Goal: Transaction & Acquisition: Purchase product/service

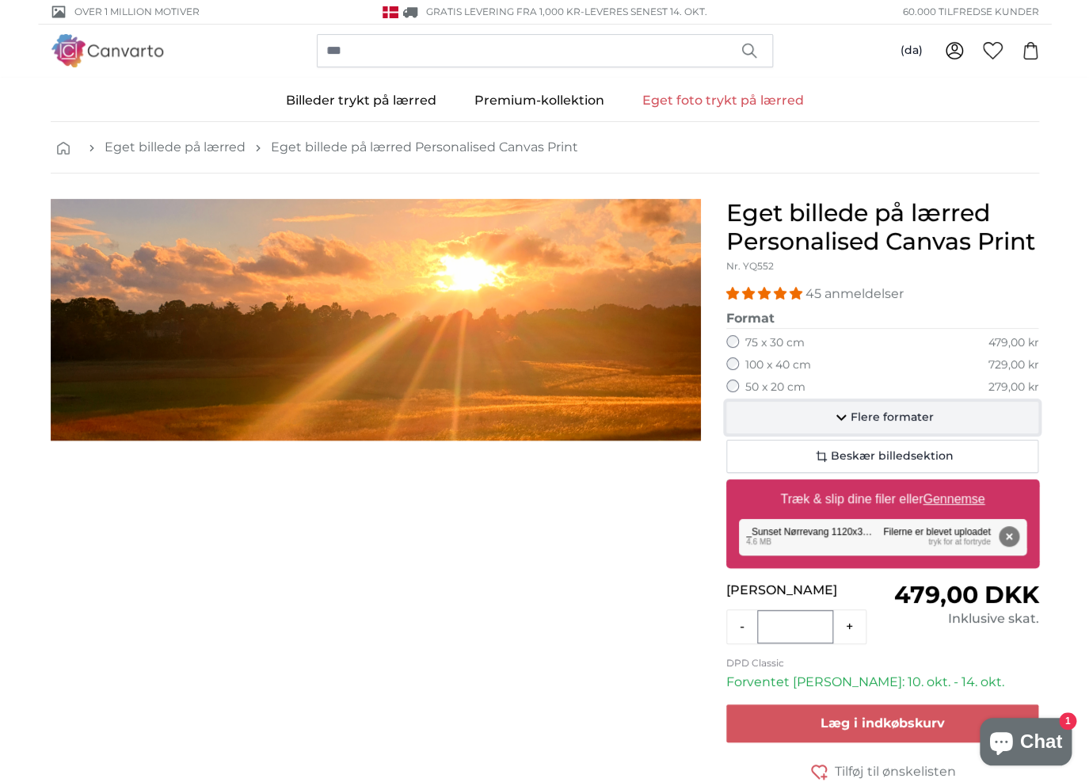
click at [867, 414] on span "Flere formater" at bounding box center [892, 418] width 83 height 16
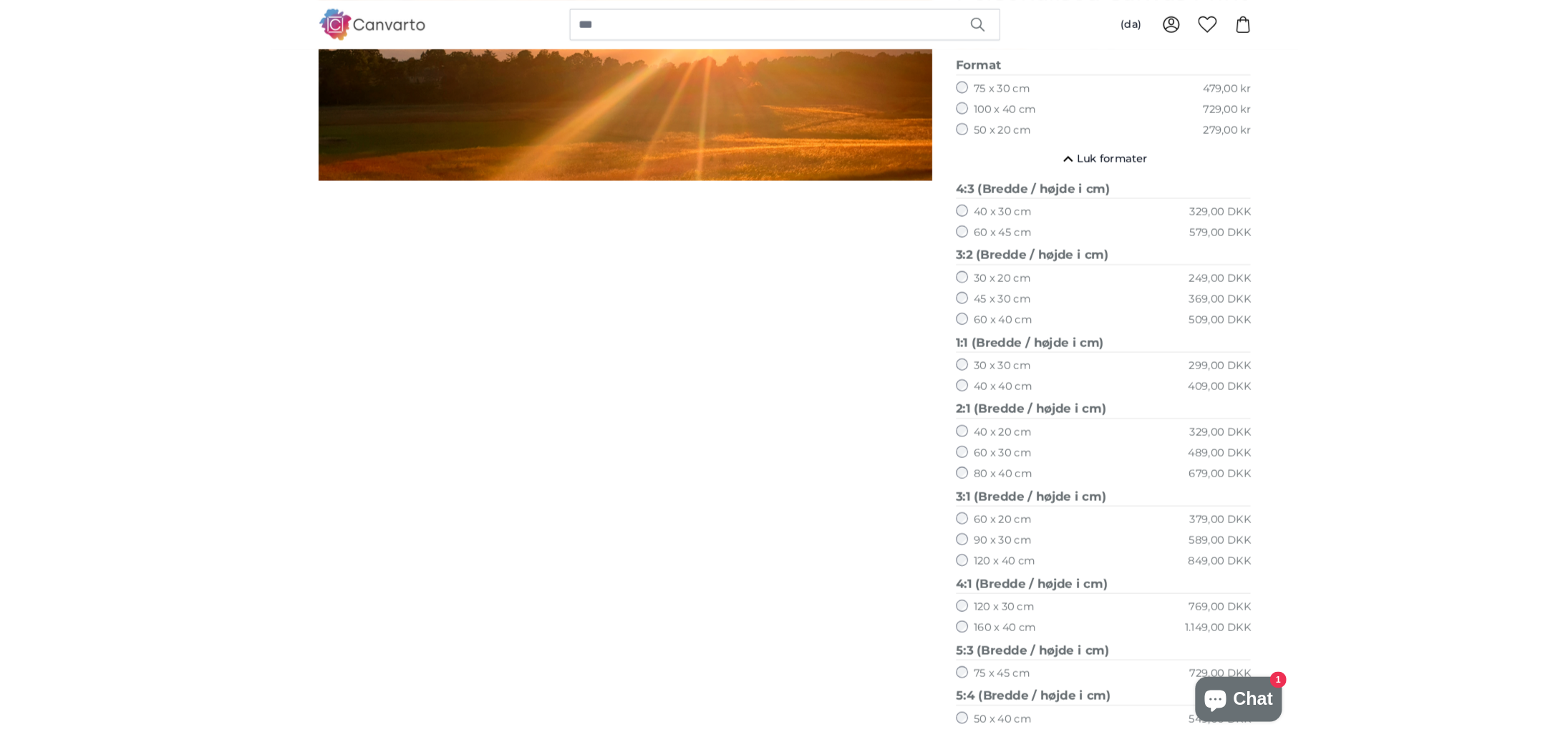
scroll to position [325, 0]
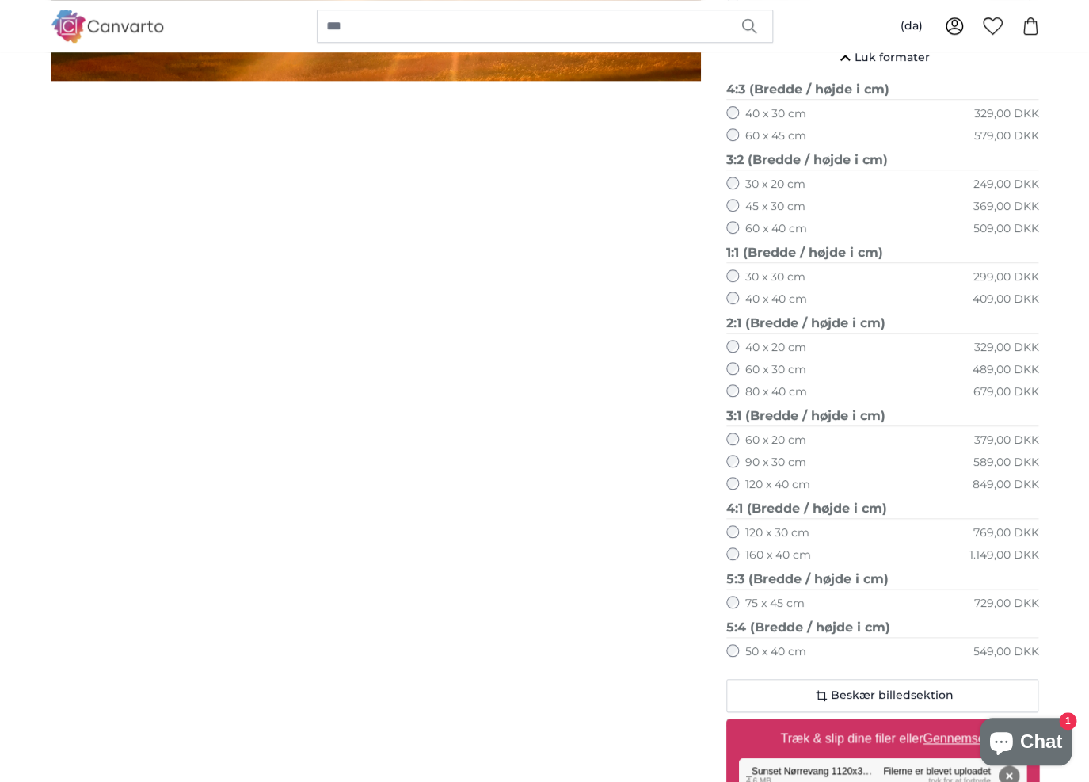
click at [783, 389] on label "80 x 40 cm" at bounding box center [776, 392] width 62 height 16
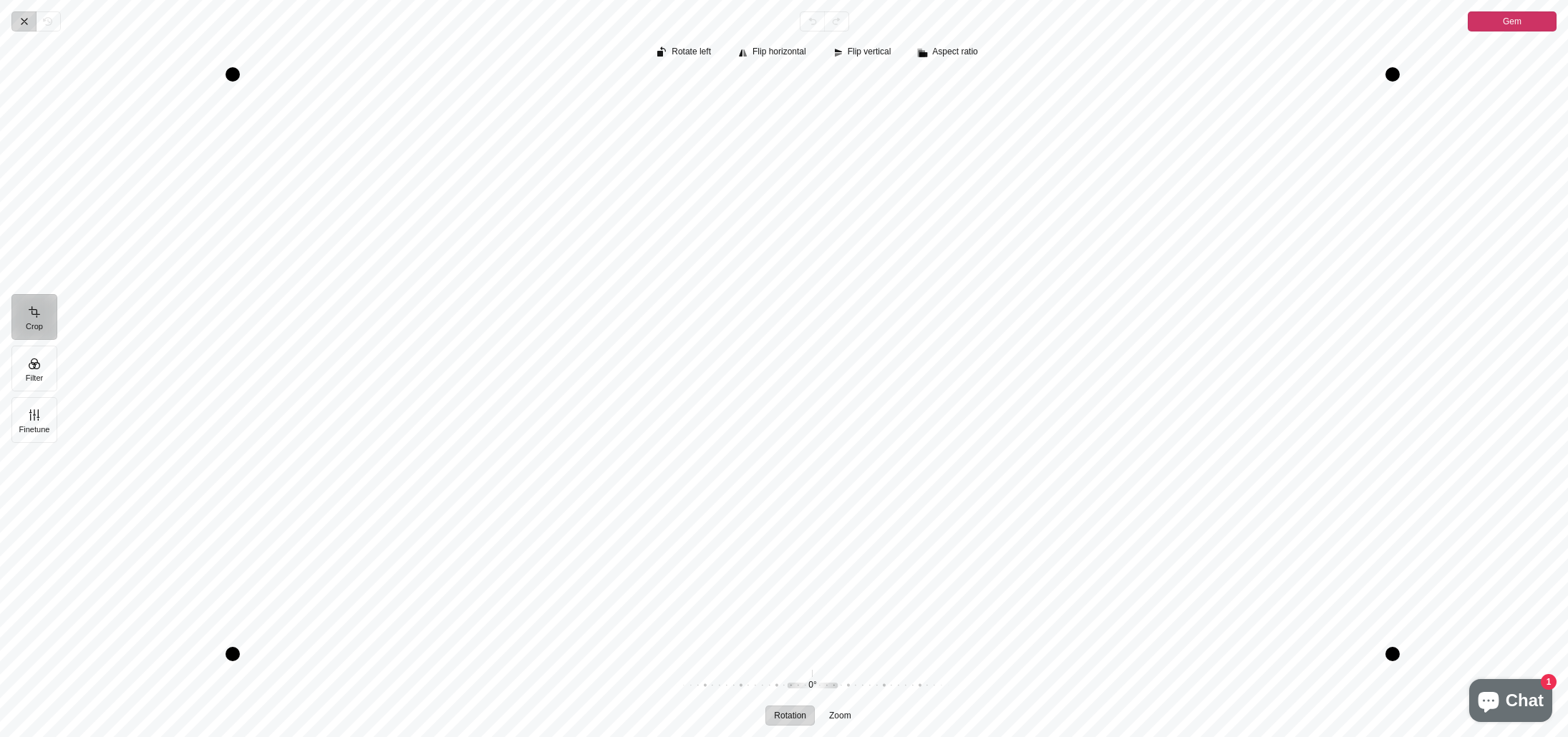
click at [21, 21] on icon "Pintura" at bounding box center [24, 21] width 12 height 12
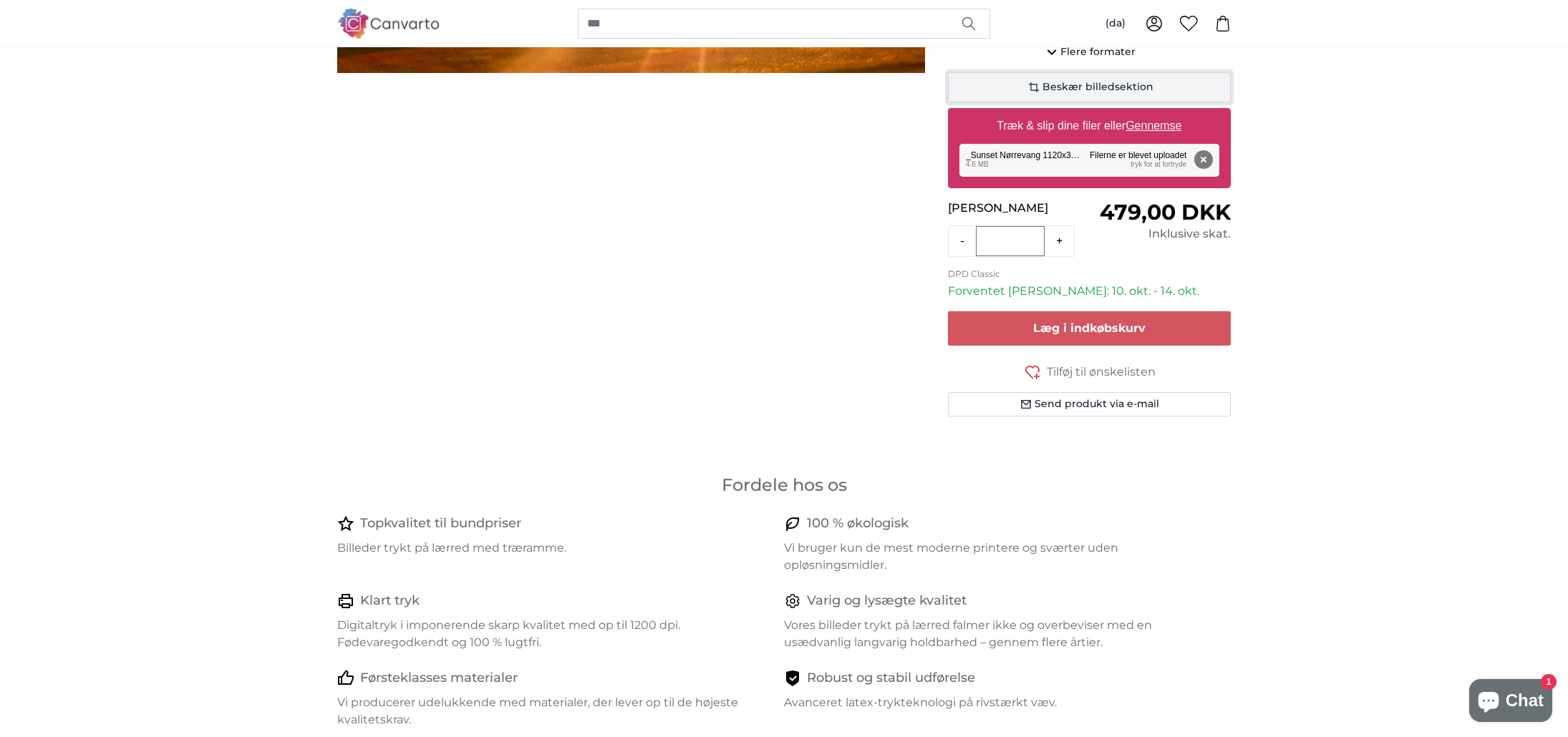
click at [983, 88] on span "Beskær billedsektion" at bounding box center [1097, 88] width 111 height 14
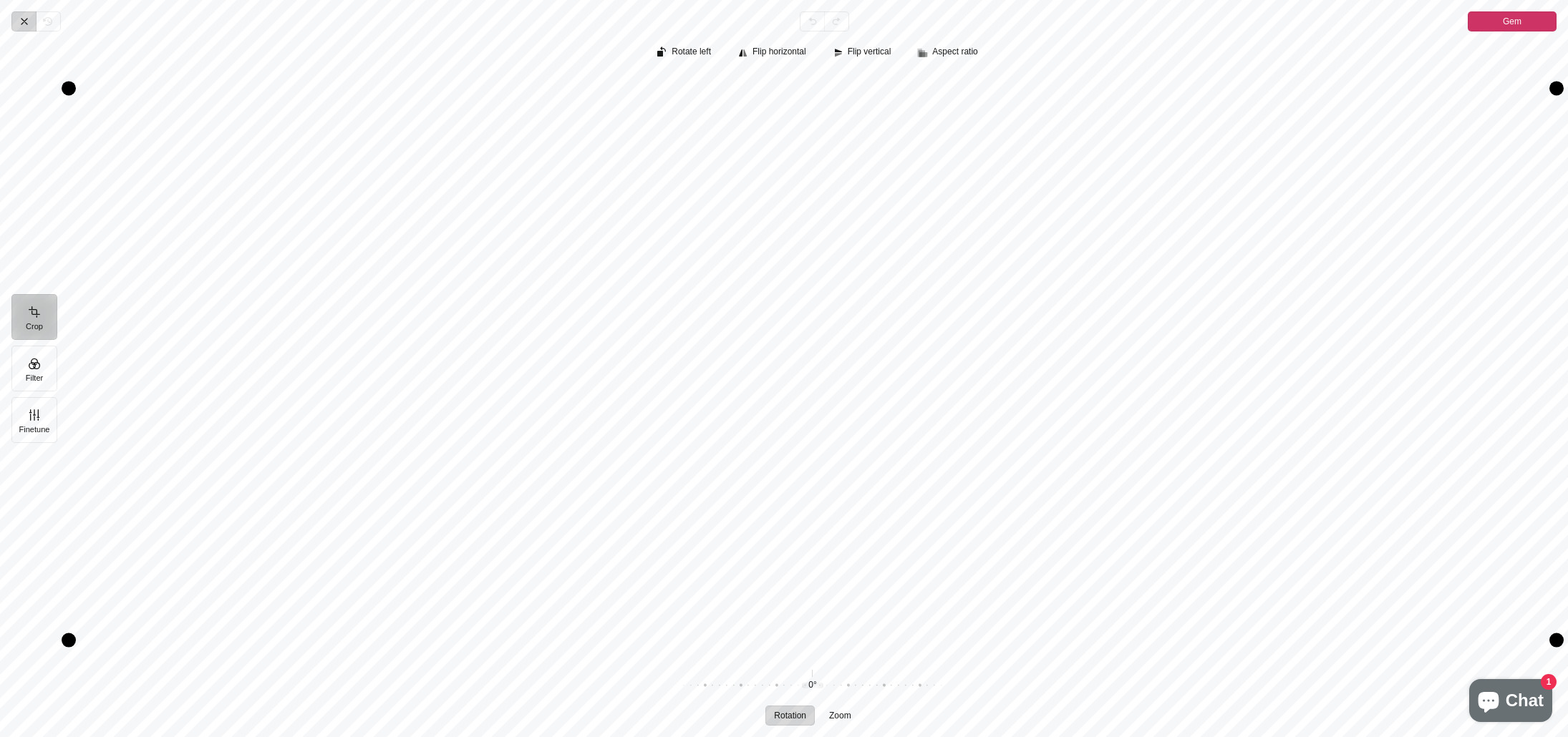
click at [23, 23] on icon "Pintura" at bounding box center [24, 21] width 12 height 12
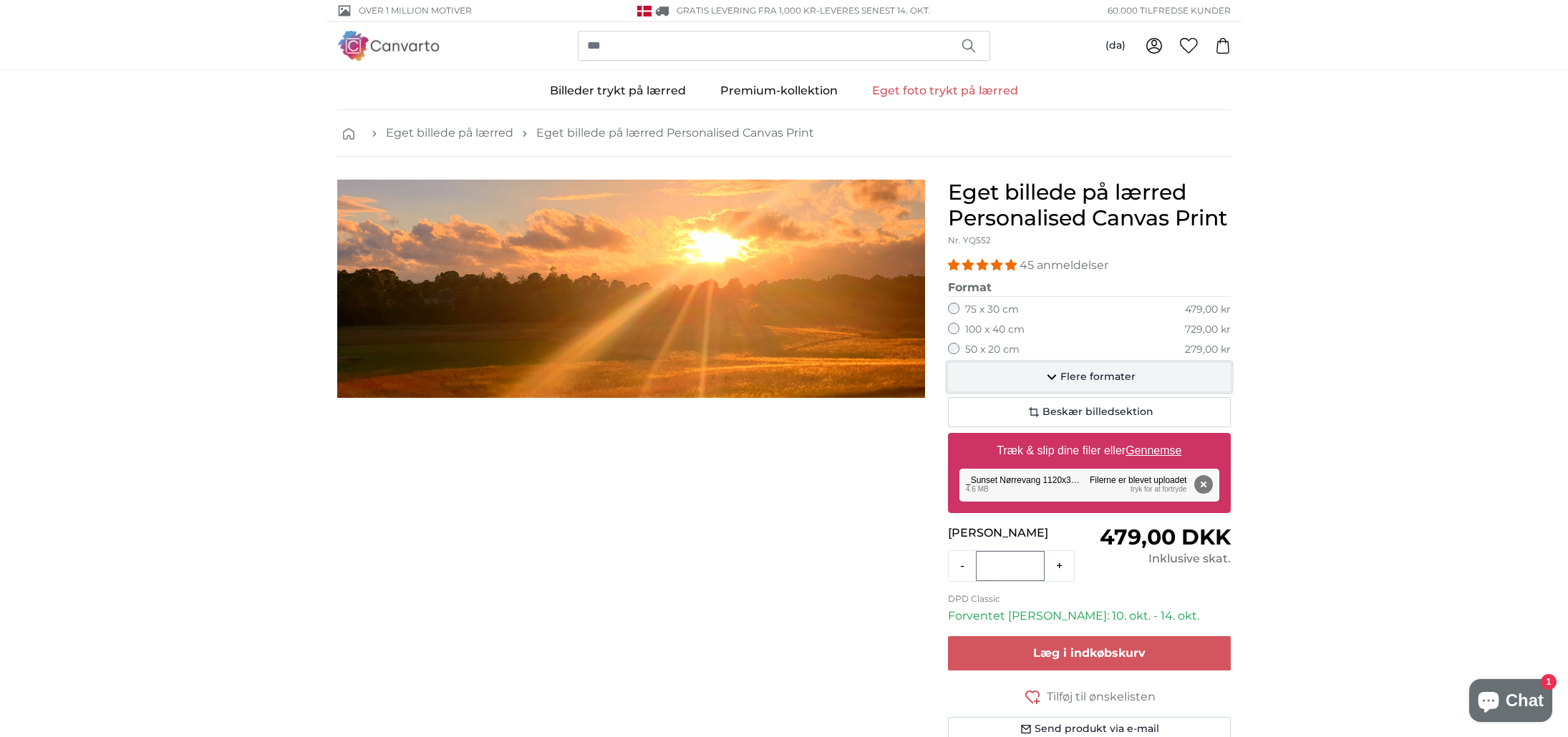
click at [983, 381] on span "Flere formater" at bounding box center [1097, 378] width 75 height 14
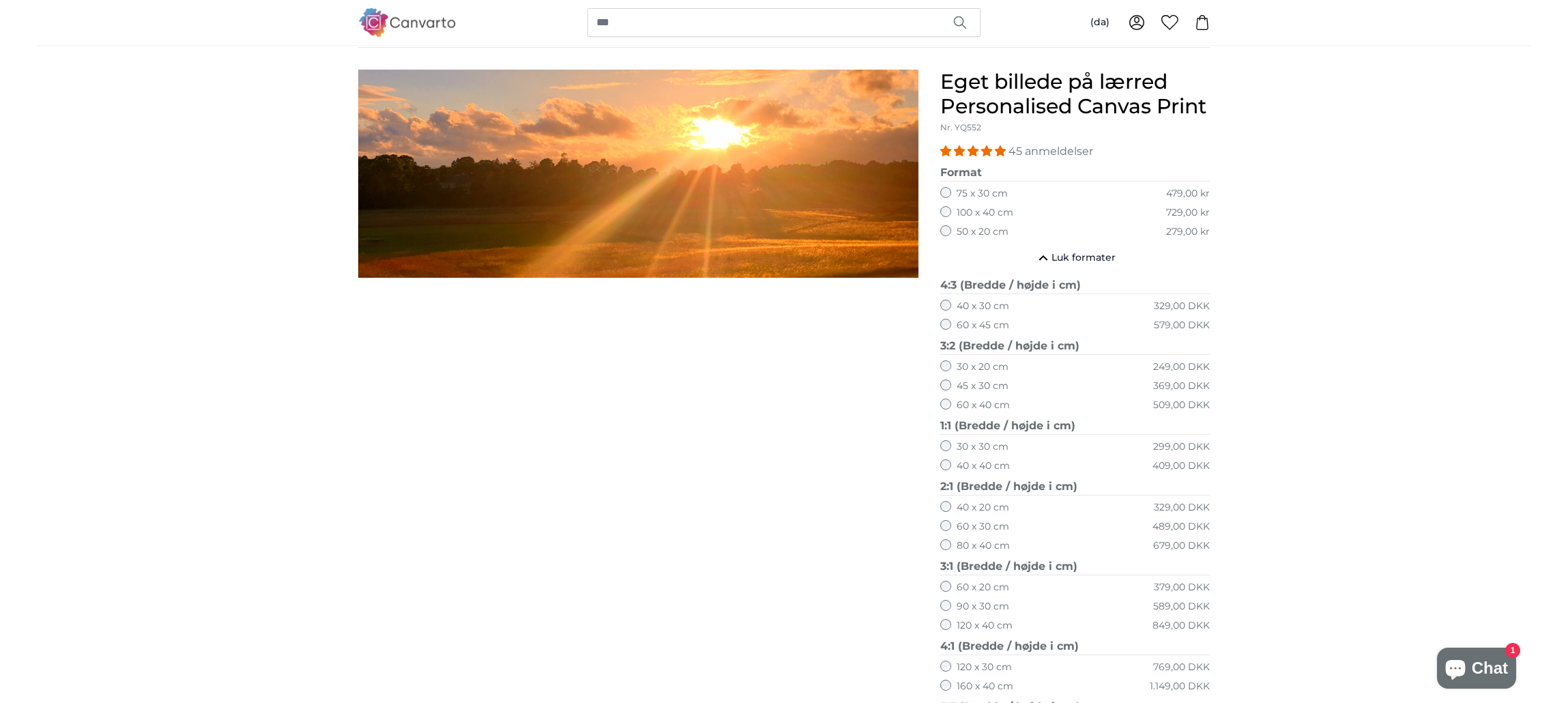
scroll to position [310, 0]
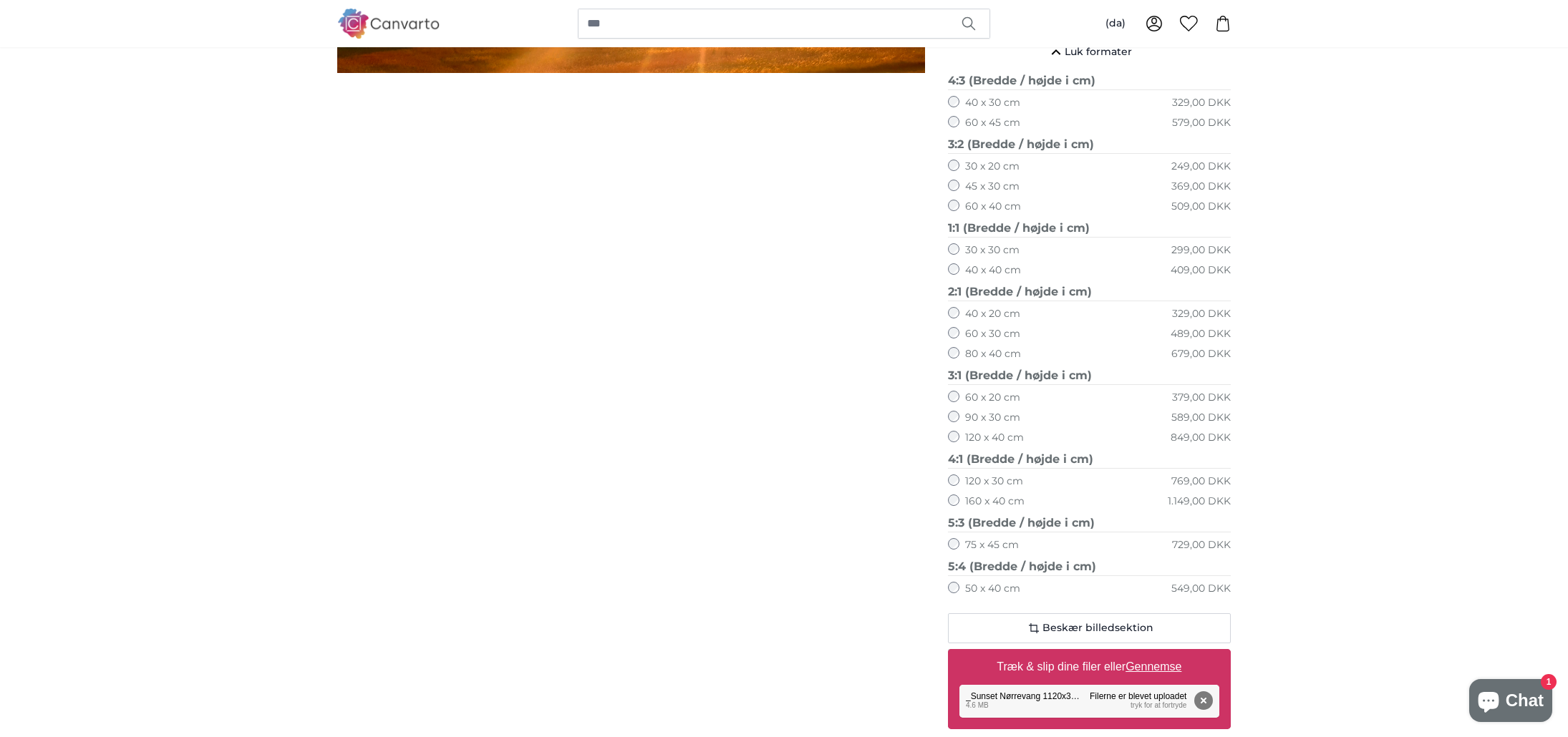
click at [983, 417] on label "90 x 30 cm" at bounding box center [992, 418] width 55 height 14
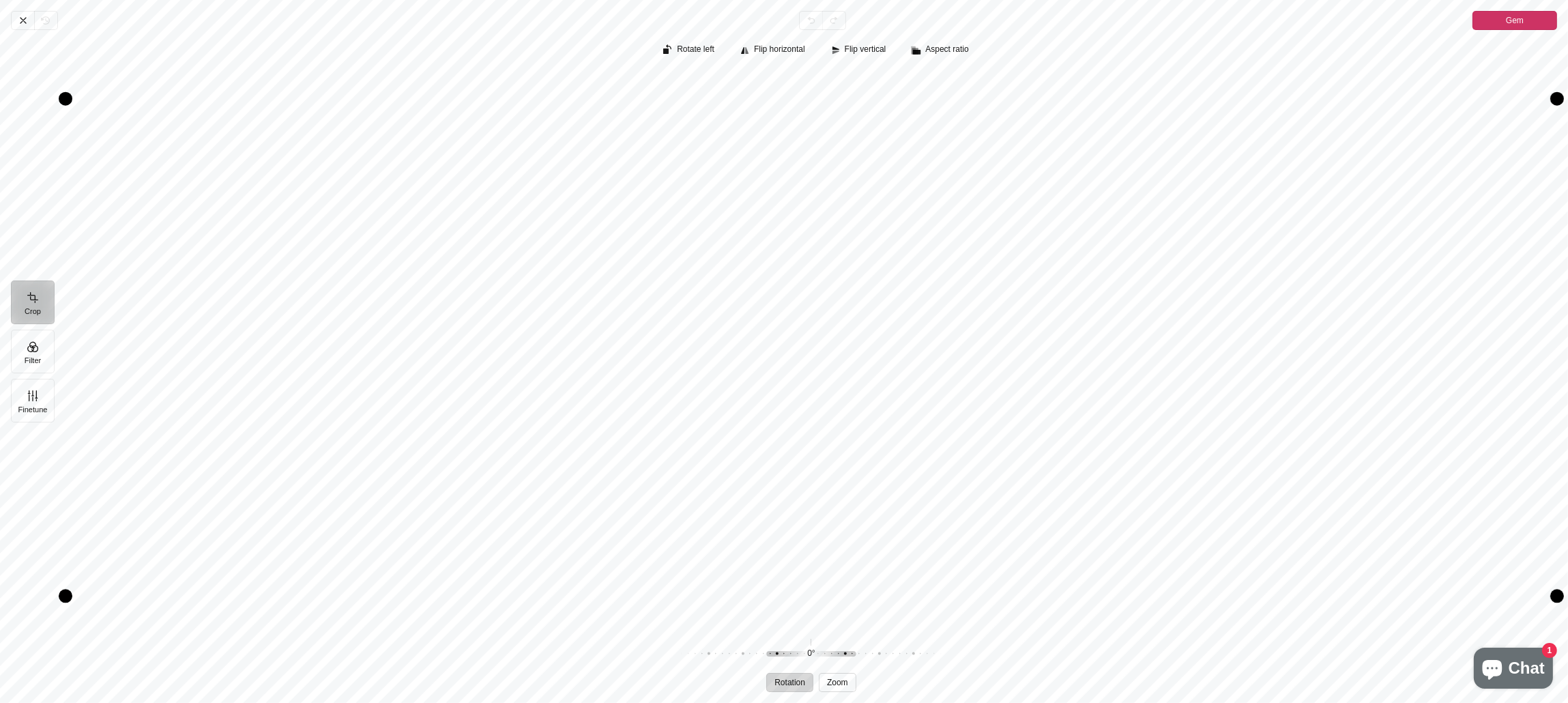
click at [839, 673] on button "Zoom" at bounding box center [838, 682] width 38 height 19
click at [840, 673] on span "Zoom" at bounding box center [837, 682] width 22 height 9
drag, startPoint x: 809, startPoint y: 651, endPoint x: 874, endPoint y: 655, distance: 65.1
click at [874, 655] on div "Pintura" at bounding box center [812, 654] width 262 height 38
click at [937, 20] on span "Gem" at bounding box center [1515, 20] width 18 height 16
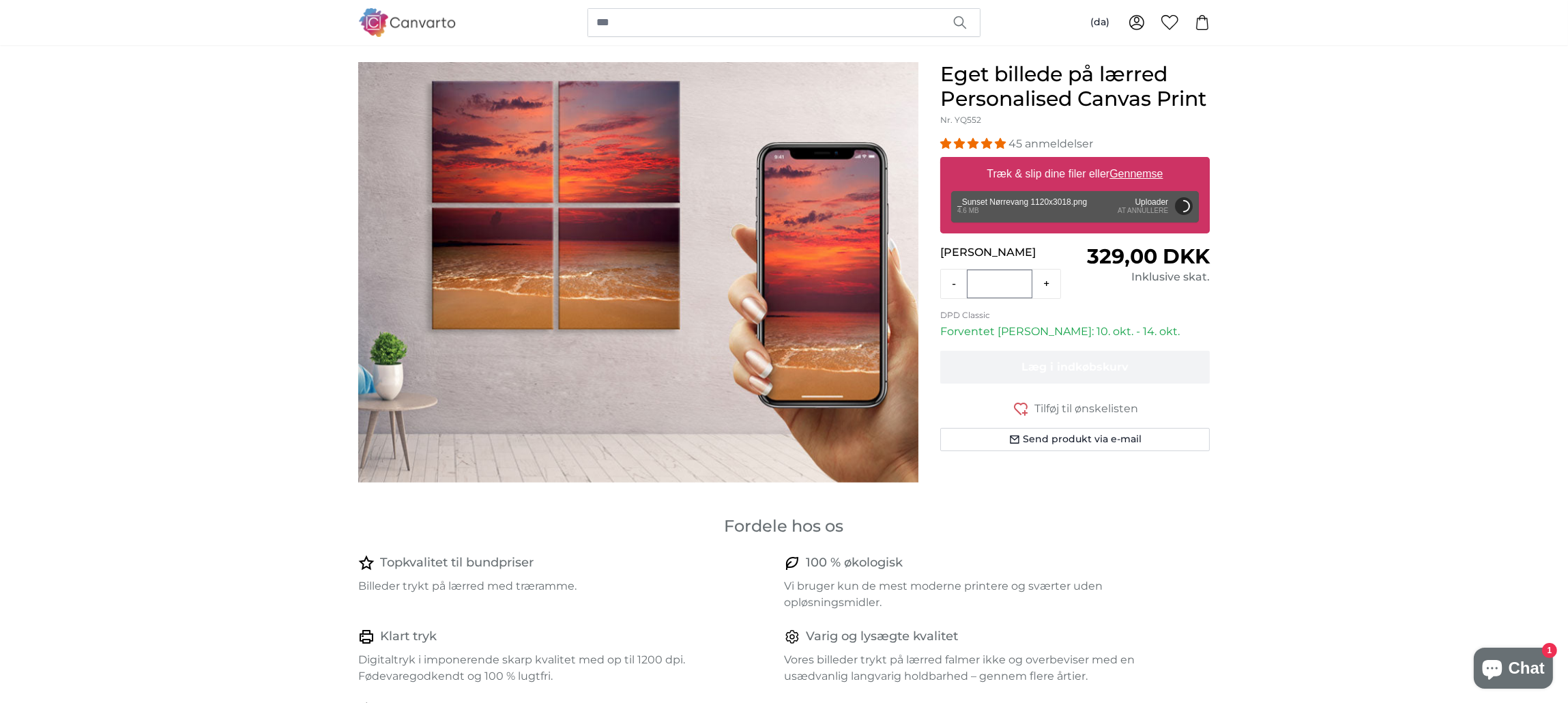
scroll to position [103, 0]
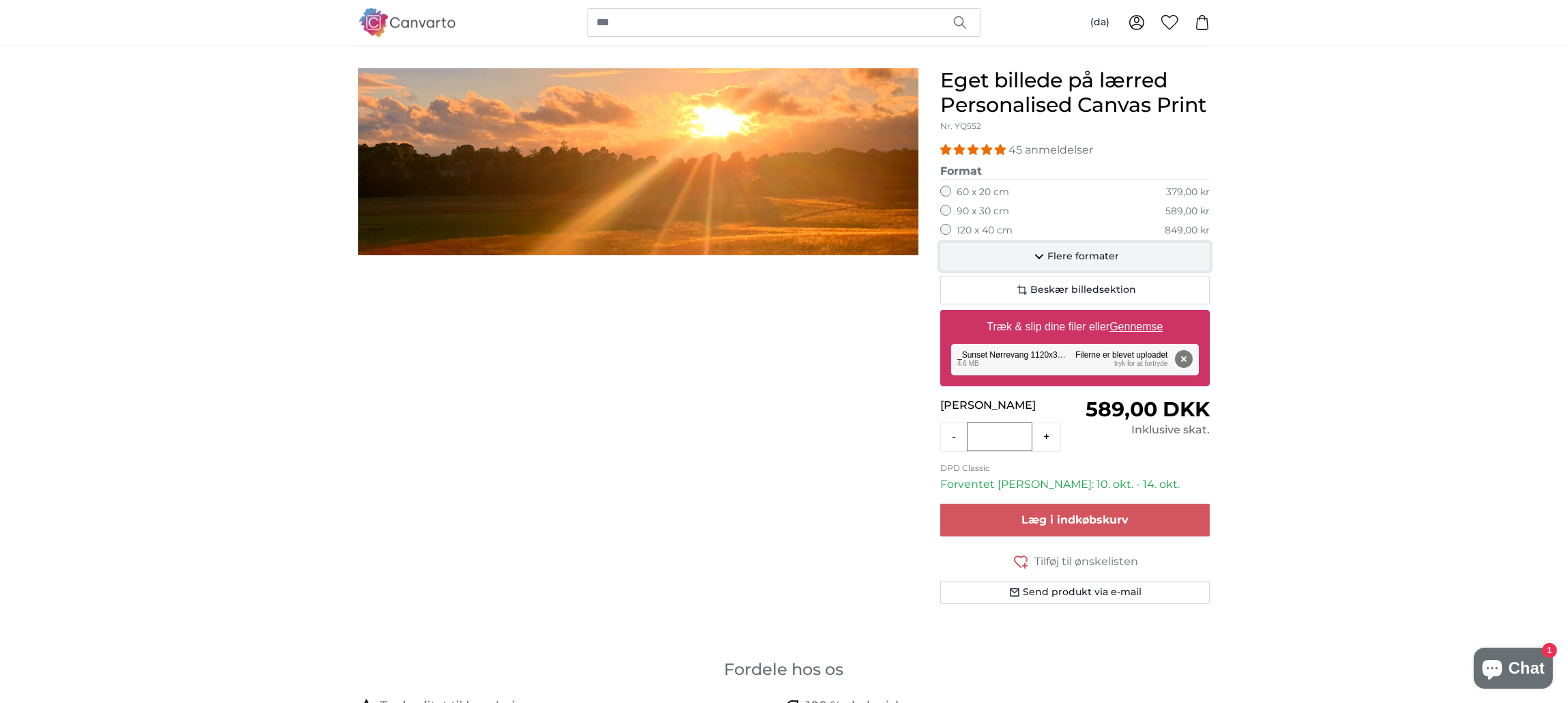
click at [937, 258] on span "Flere formater" at bounding box center [1083, 257] width 72 height 14
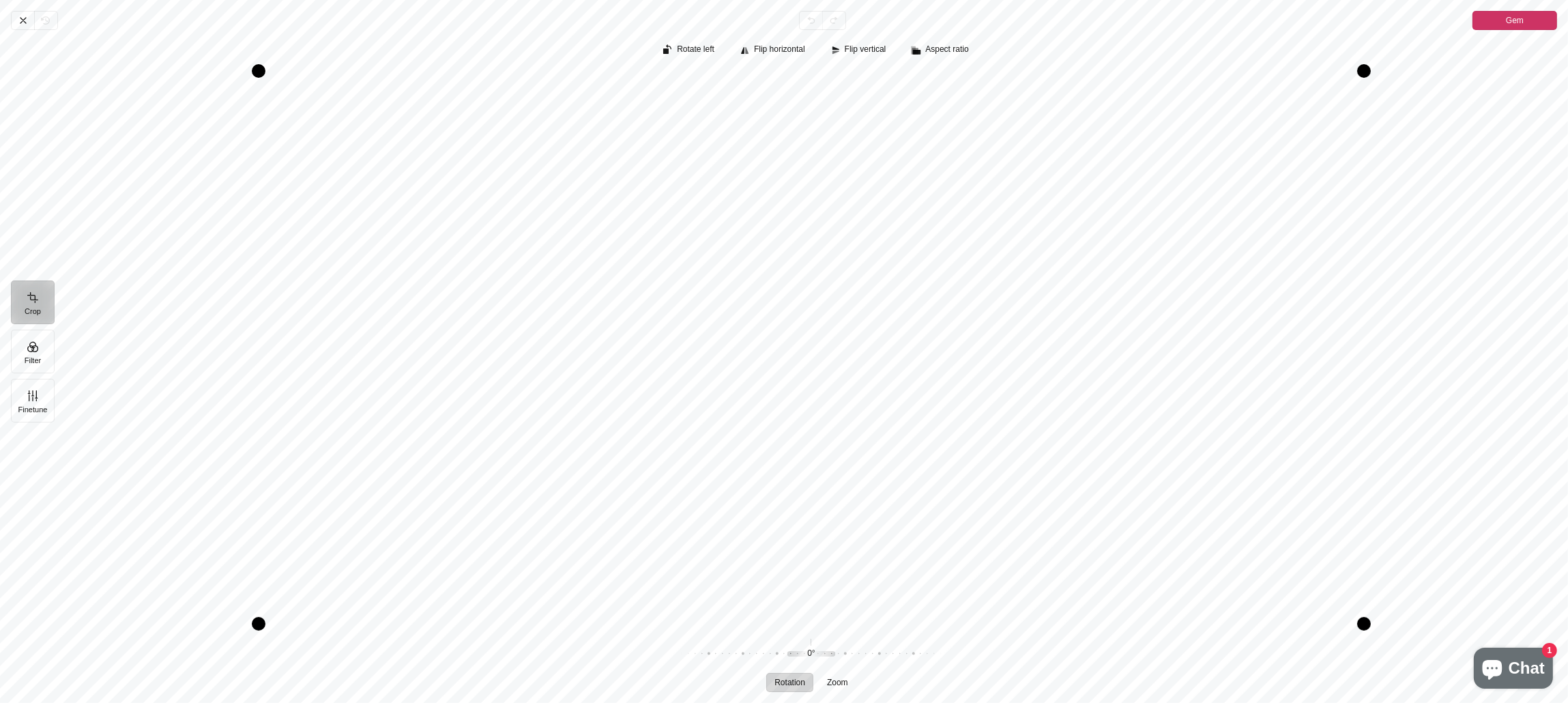
click at [937, 22] on span "Gem" at bounding box center [1515, 20] width 18 height 16
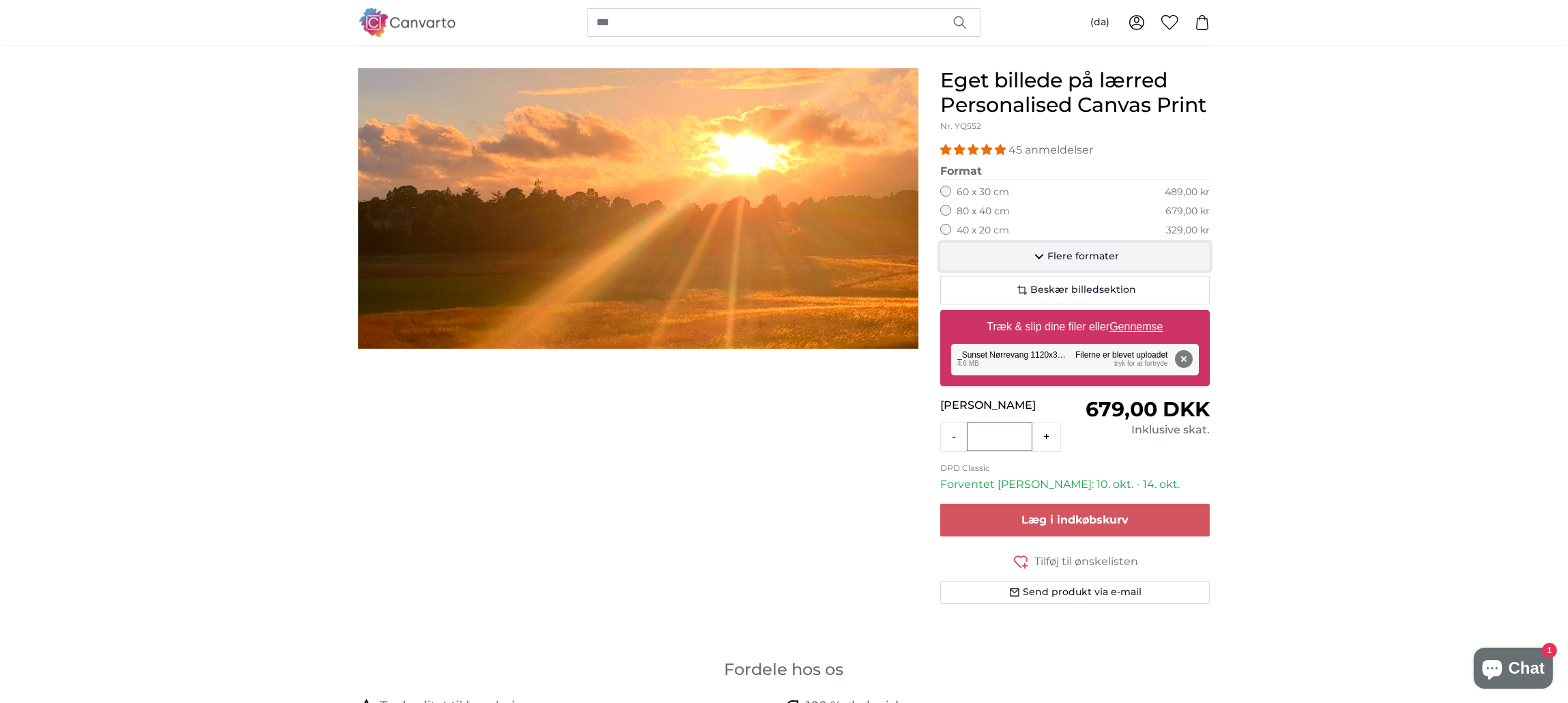
click at [937, 255] on span "Flere formater" at bounding box center [1083, 257] width 72 height 14
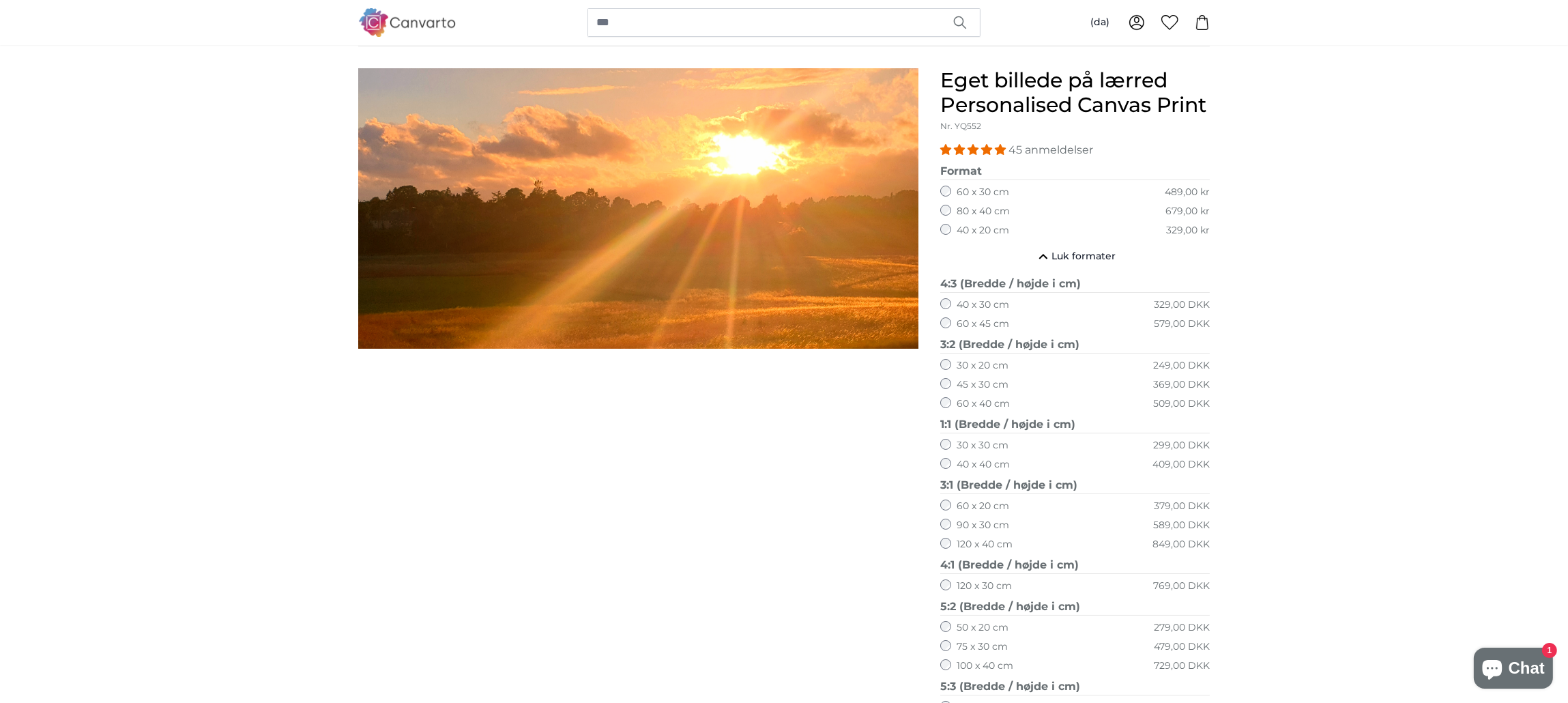
click at [937, 524] on label "90 x 30 cm" at bounding box center [983, 526] width 53 height 14
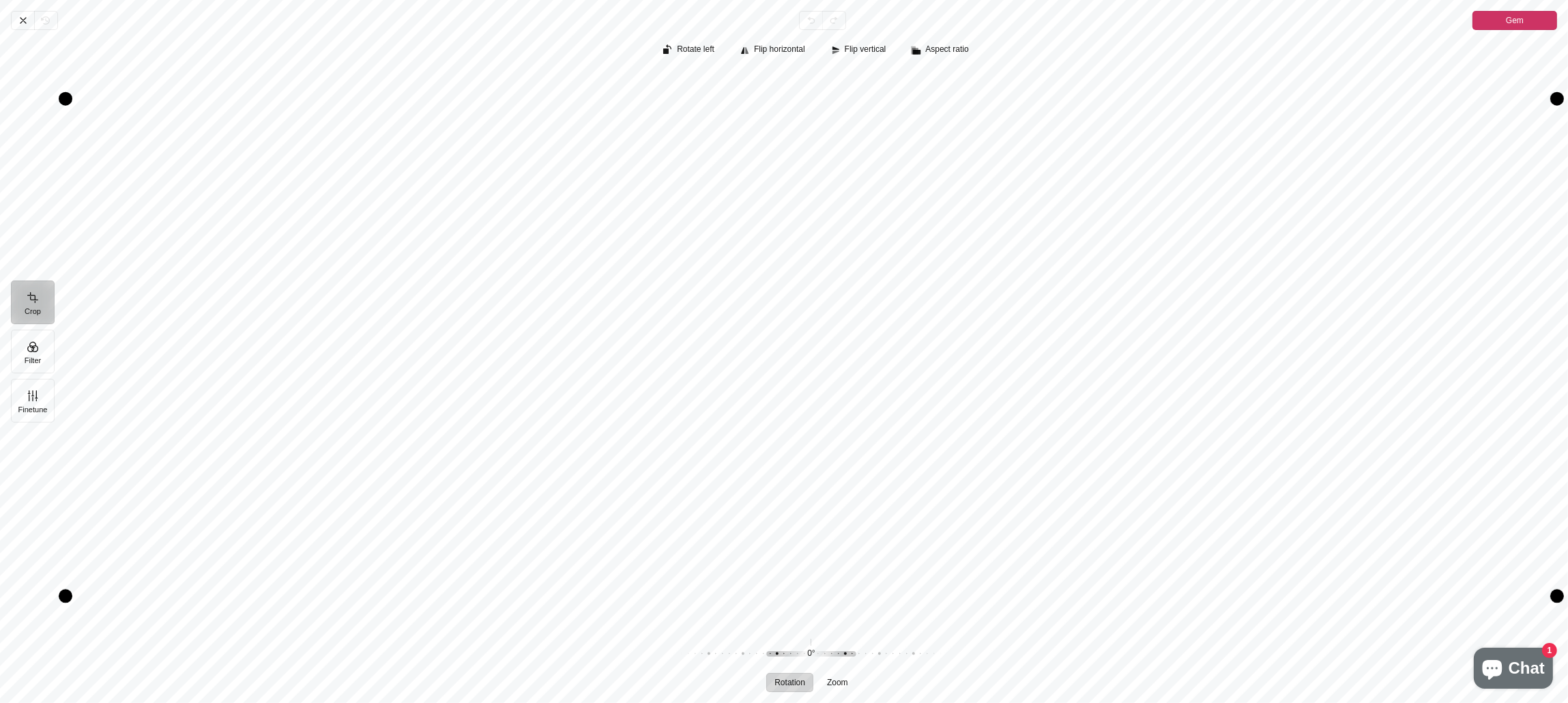
click at [937, 19] on span "Gem" at bounding box center [1515, 20] width 18 height 16
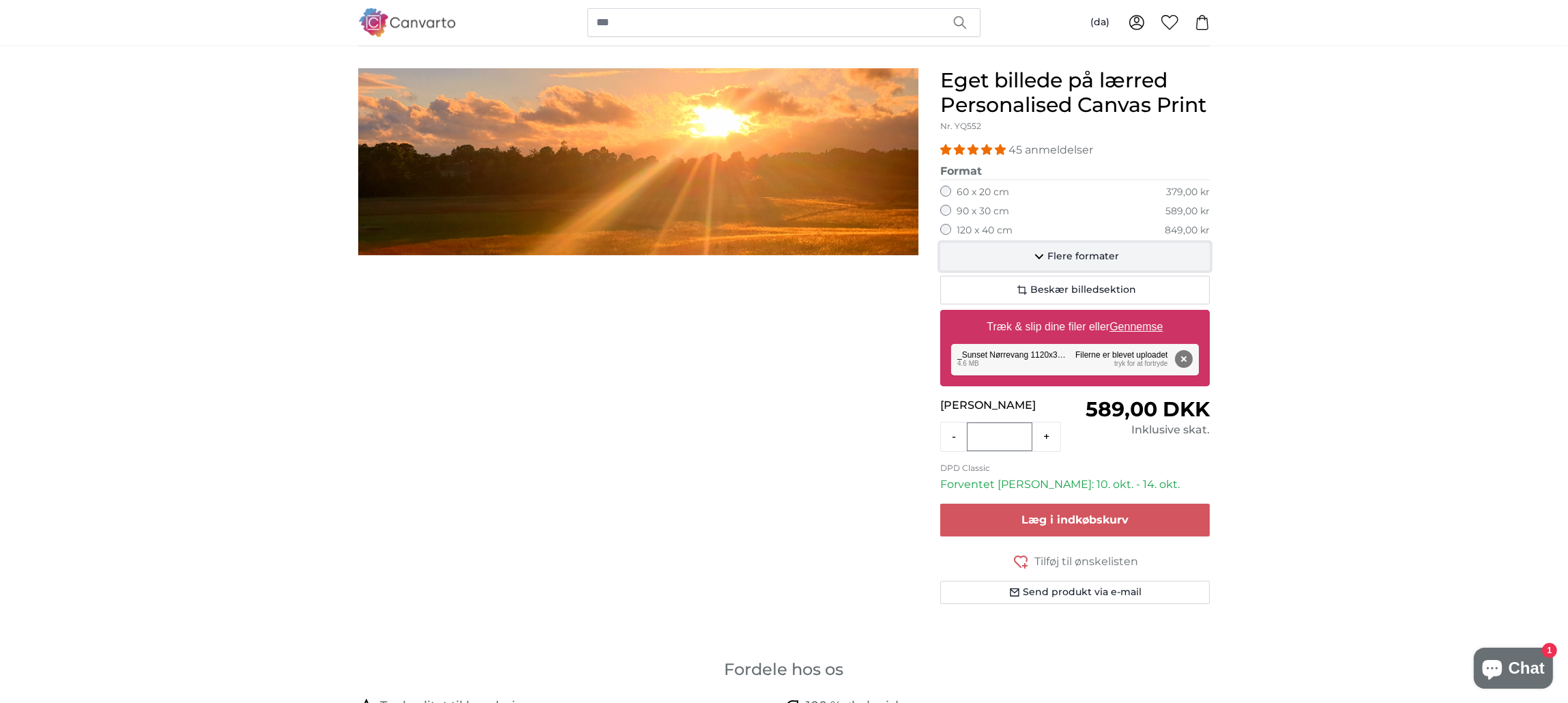
click at [937, 257] on span "Flere formater" at bounding box center [1083, 257] width 72 height 14
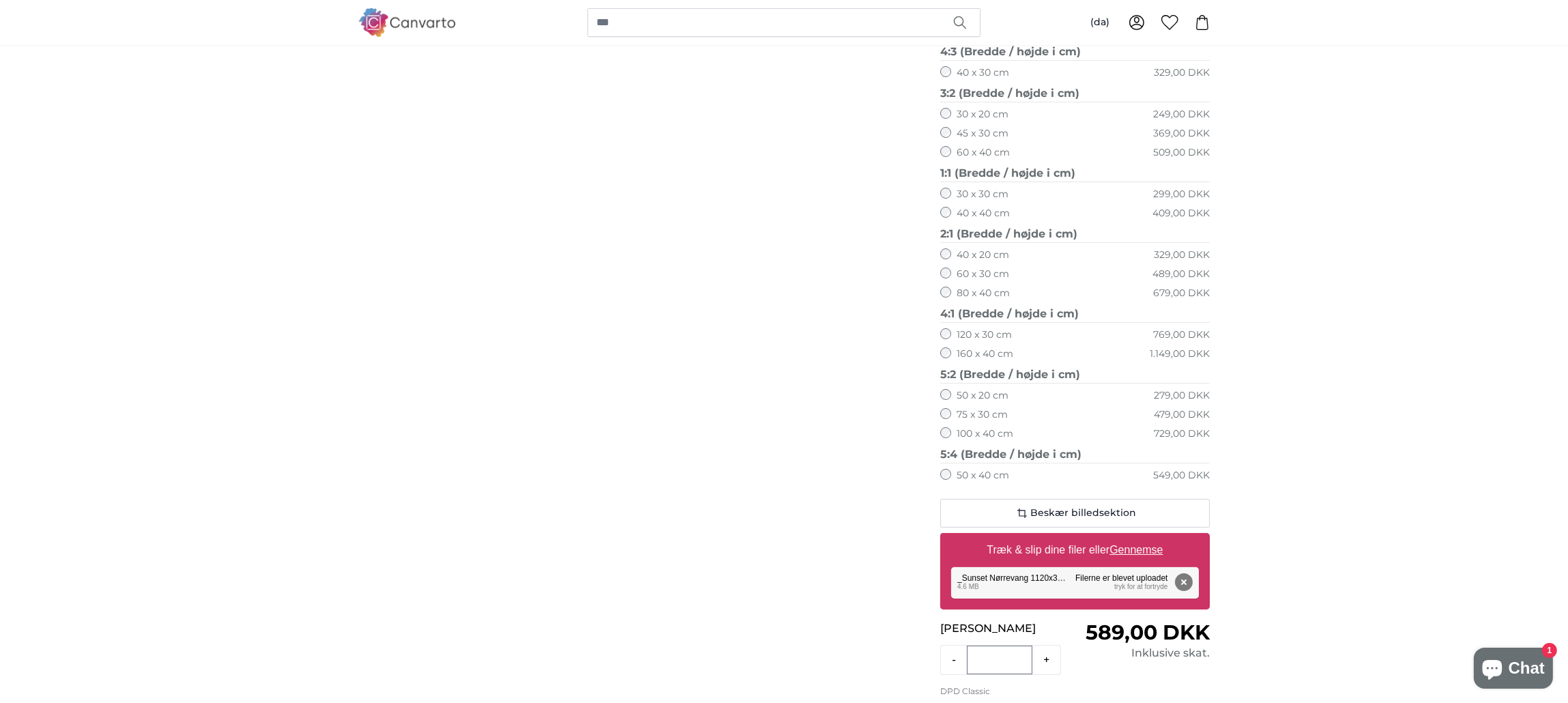
scroll to position [517, 0]
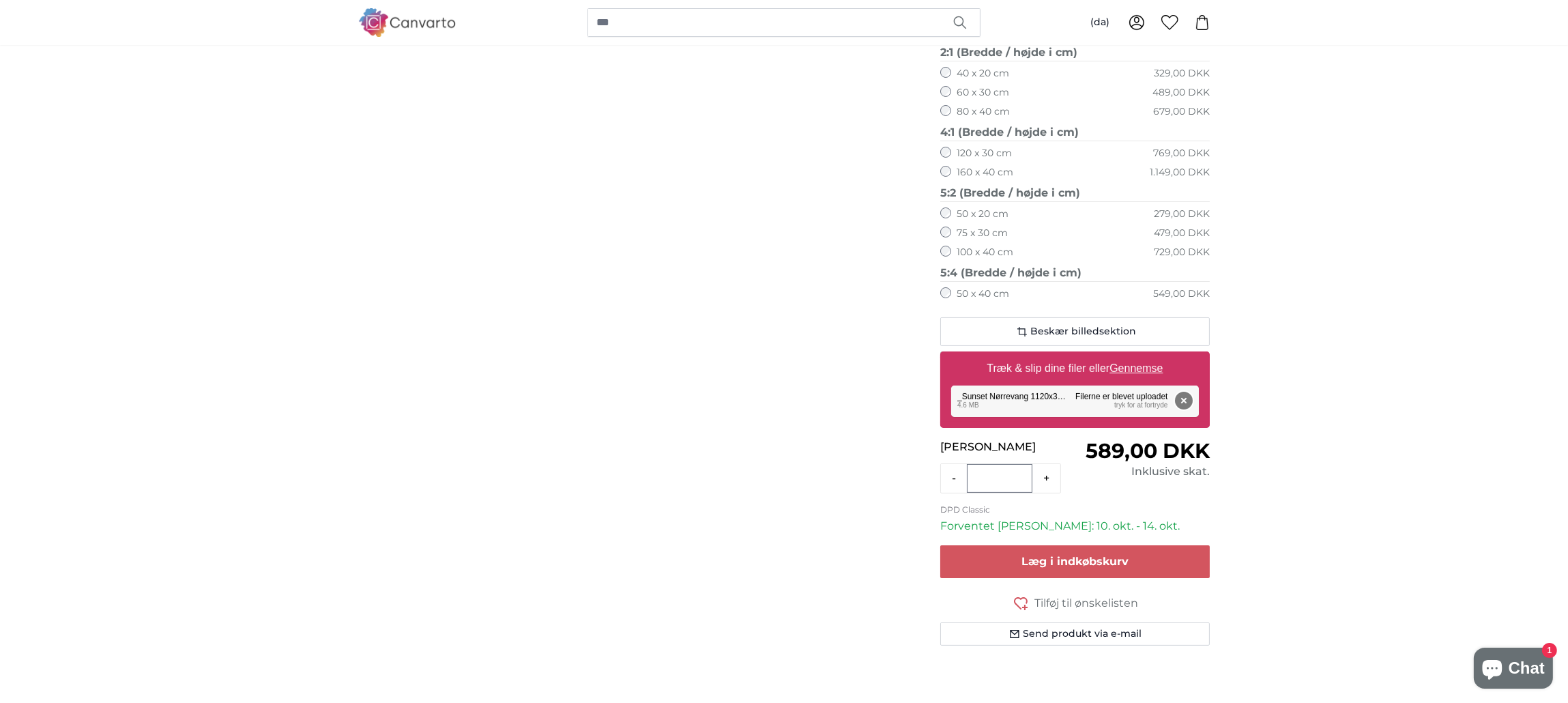
click at [937, 399] on button "Fjern" at bounding box center [1184, 401] width 18 height 18
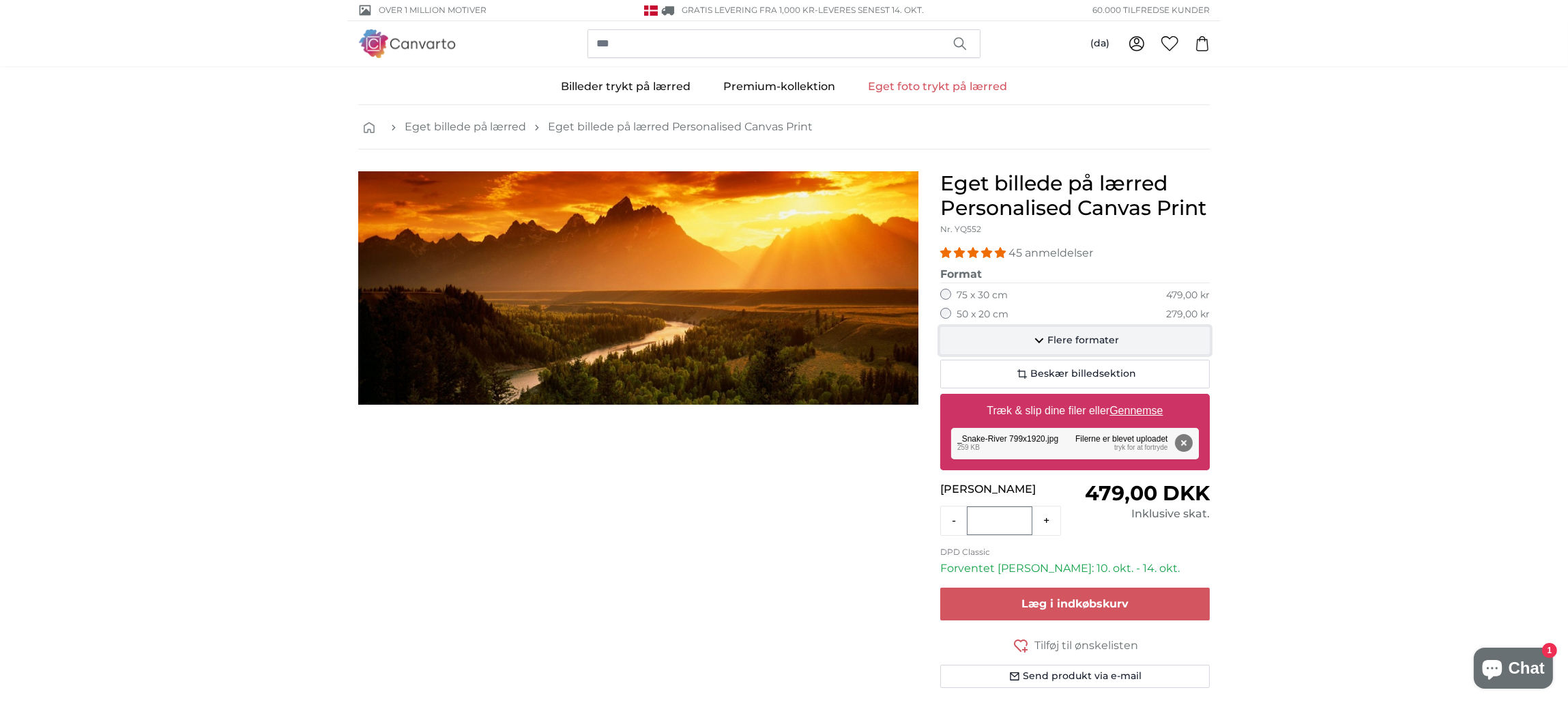
click at [937, 343] on span "Flere formater" at bounding box center [1083, 340] width 72 height 14
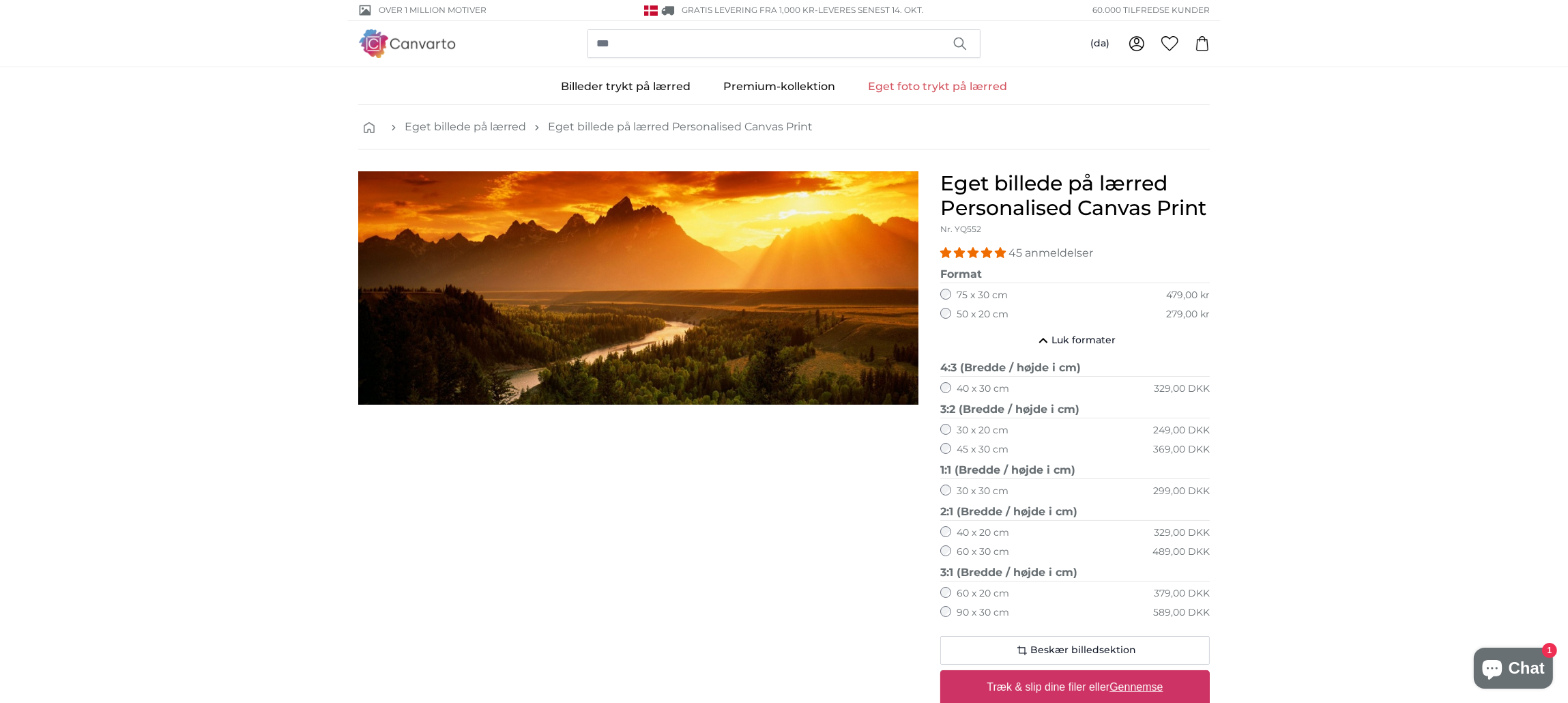
scroll to position [103, 0]
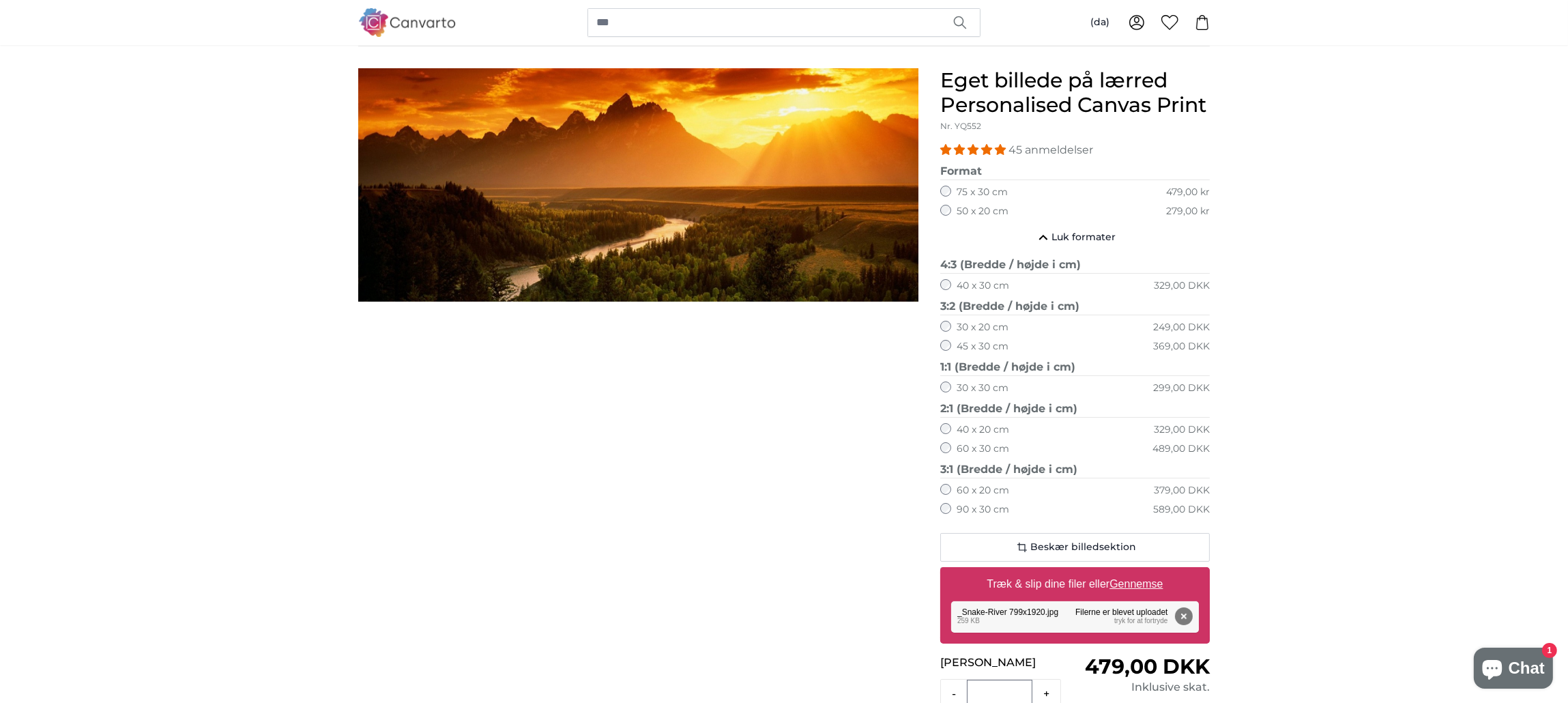
click at [937, 507] on label "90 x 30 cm" at bounding box center [983, 510] width 53 height 14
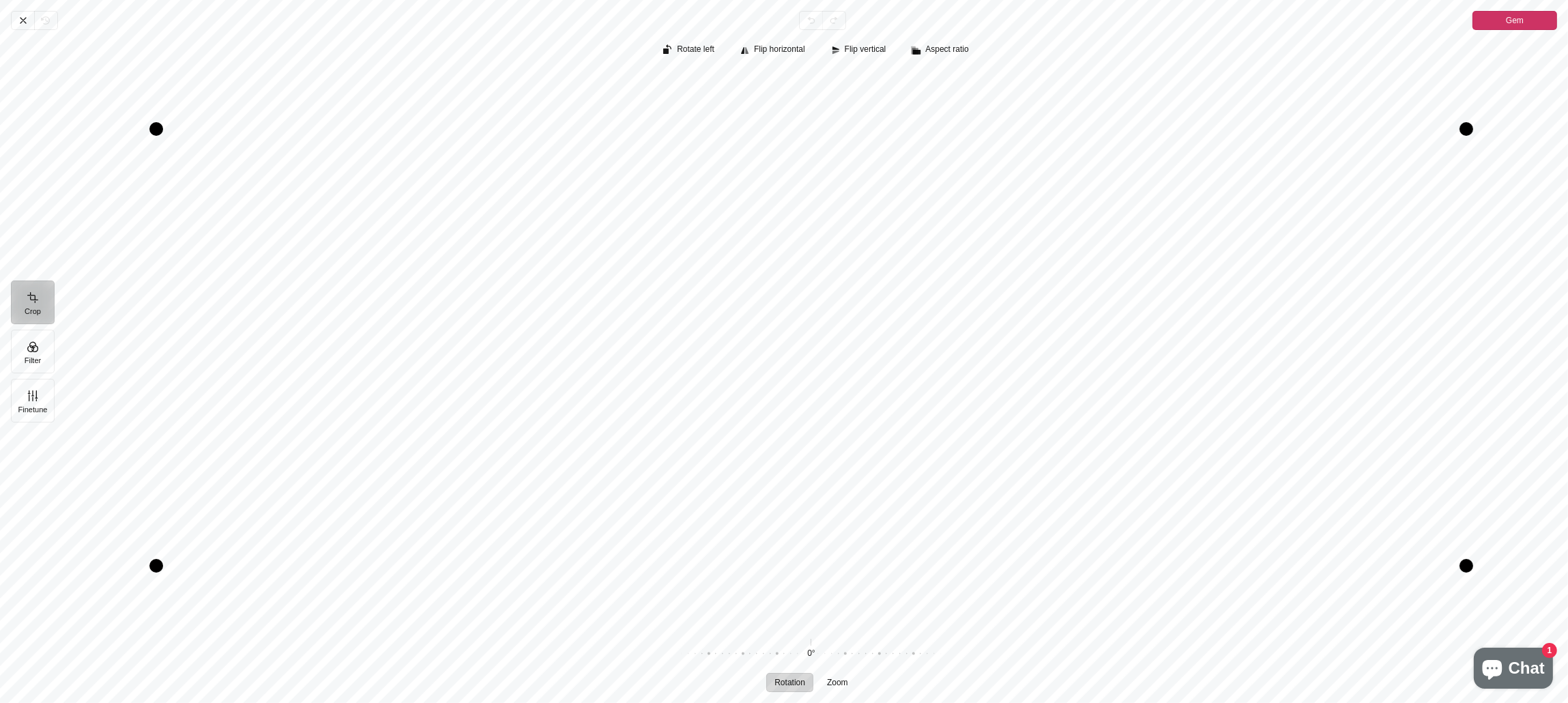
click at [937, 22] on span "Gem" at bounding box center [1515, 20] width 18 height 16
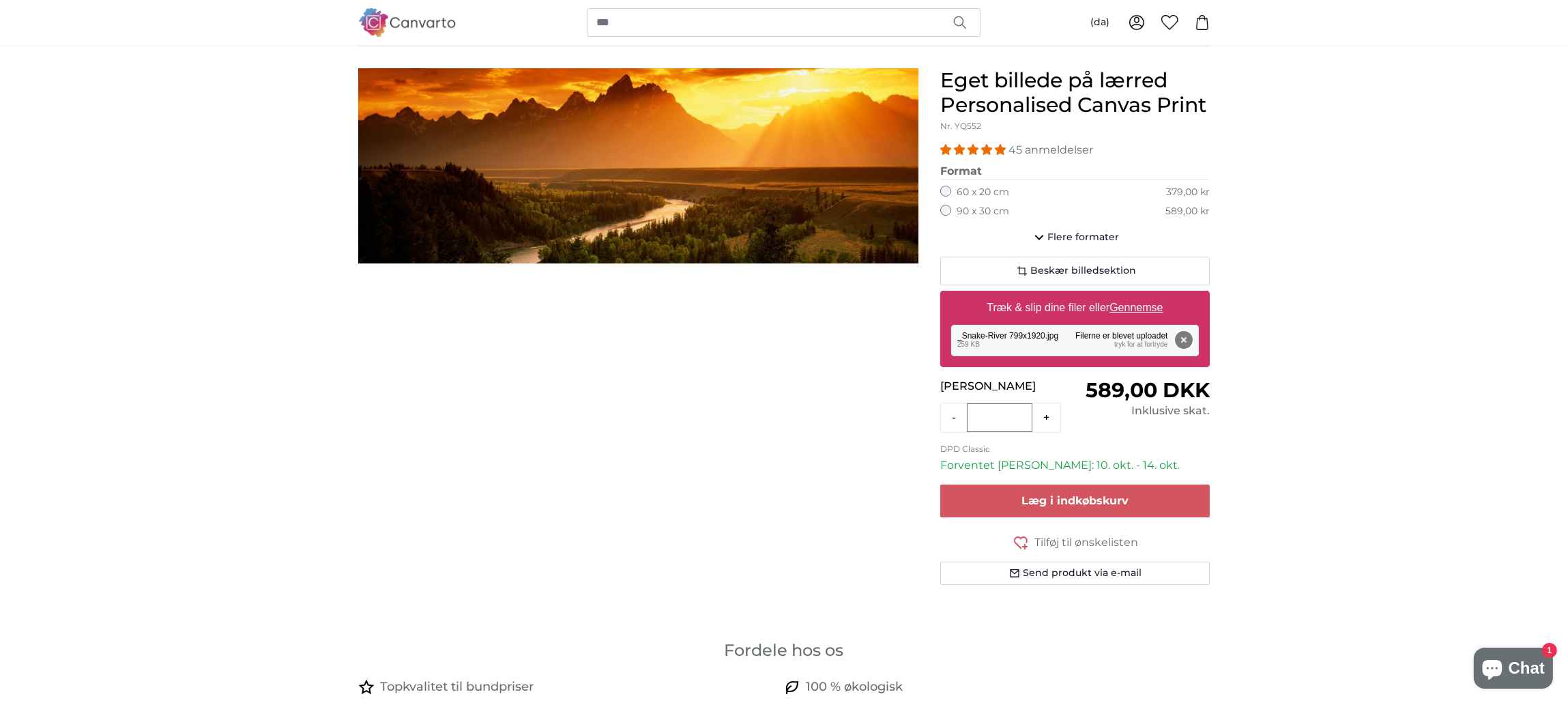
click at [937, 340] on button "Fjern" at bounding box center [1184, 339] width 18 height 18
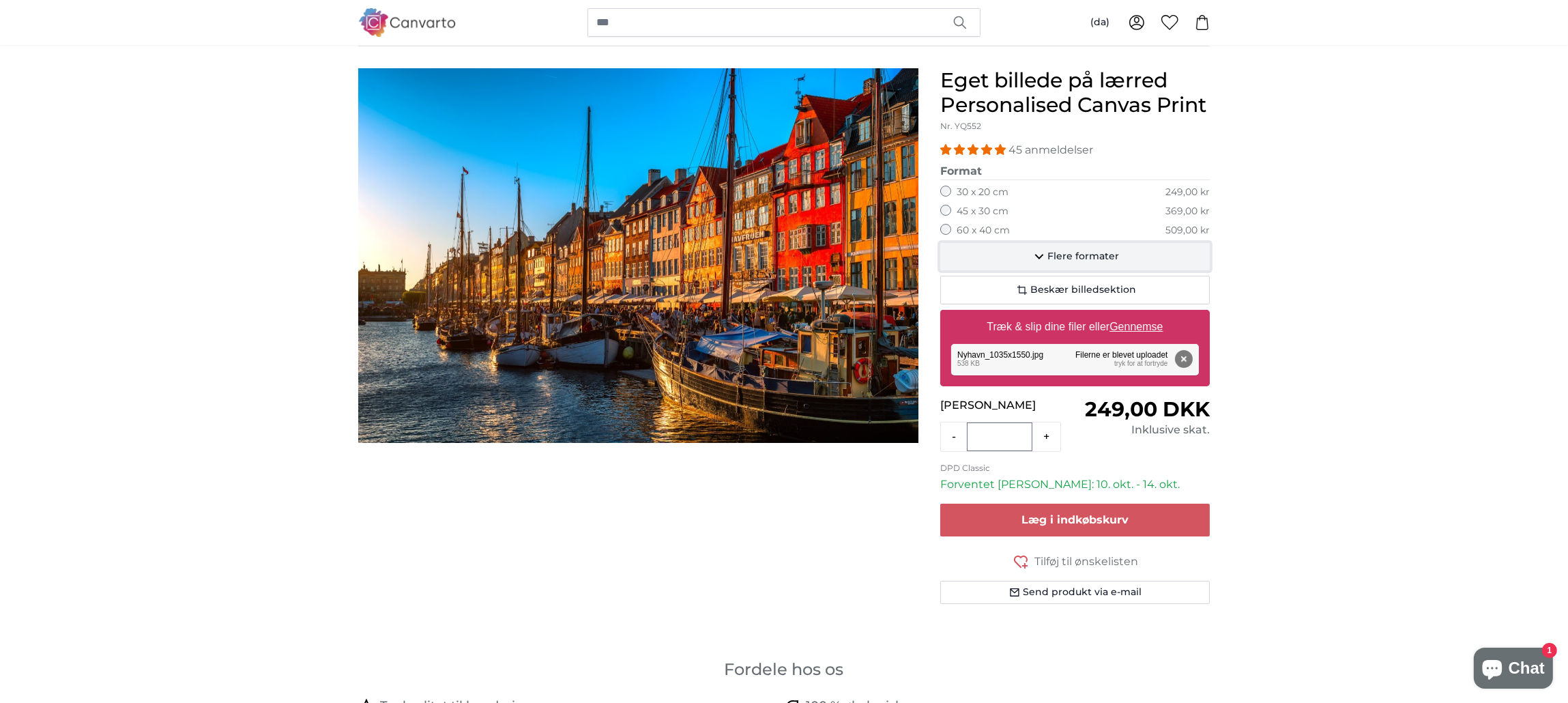
click at [937, 254] on span "Flere formater" at bounding box center [1083, 257] width 72 height 14
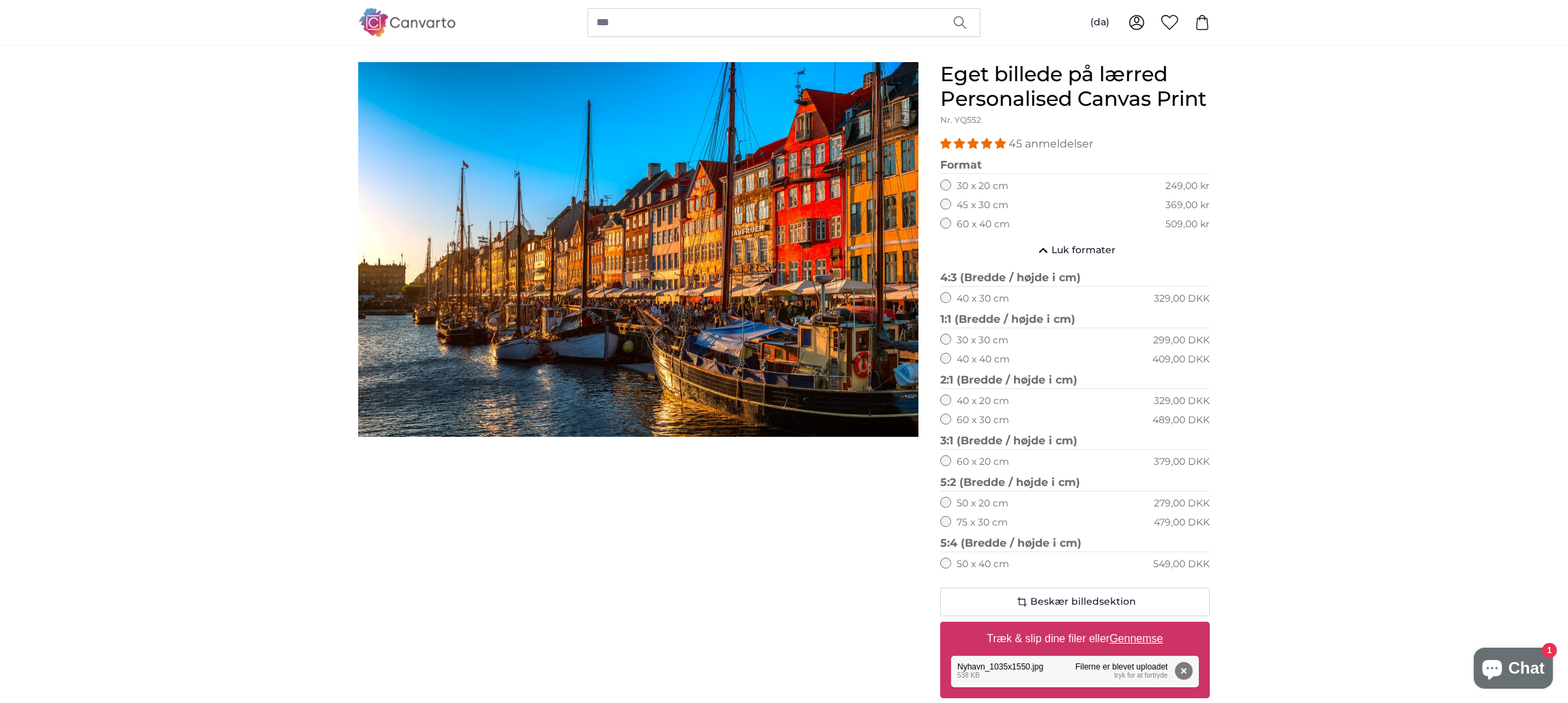
scroll to position [103, 0]
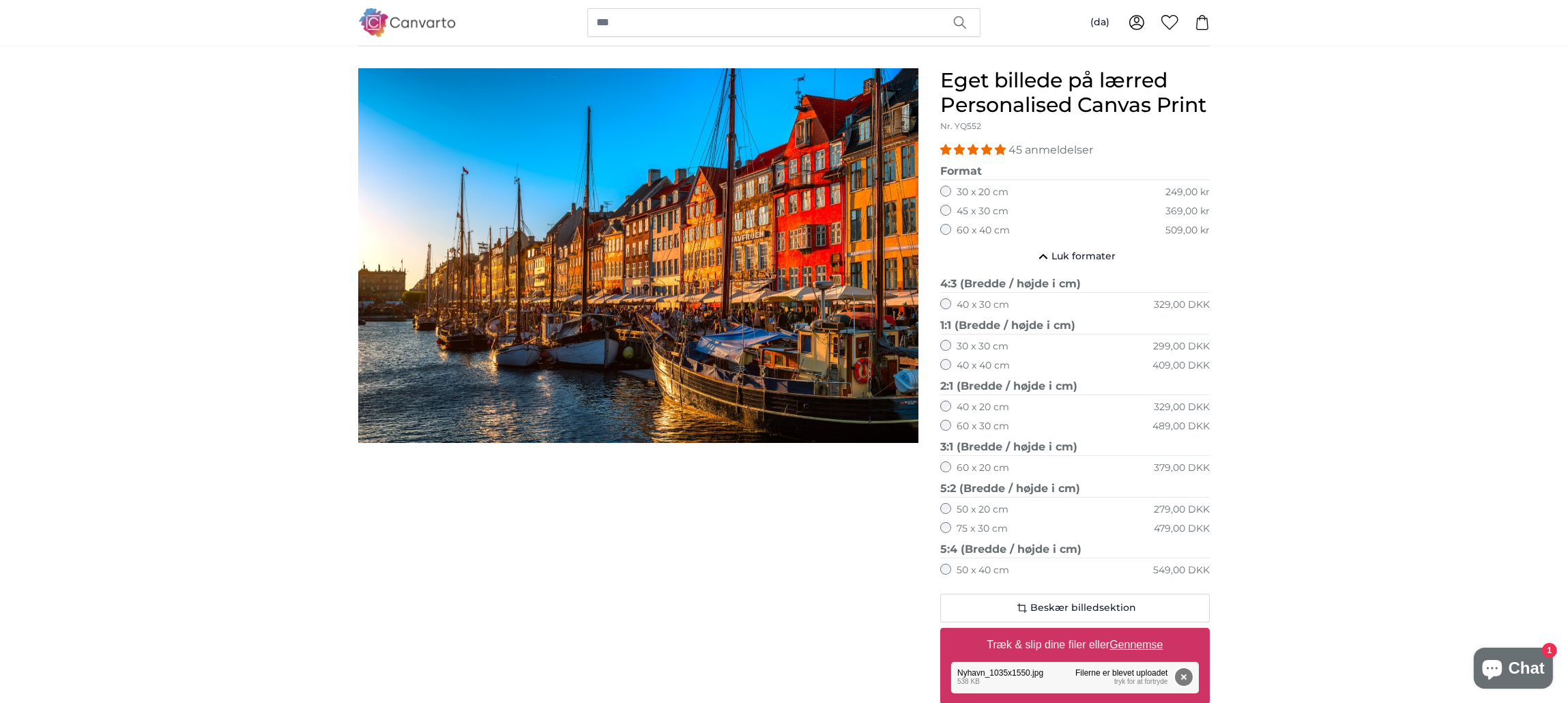
click at [937, 673] on button "Fjern" at bounding box center [1184, 676] width 18 height 18
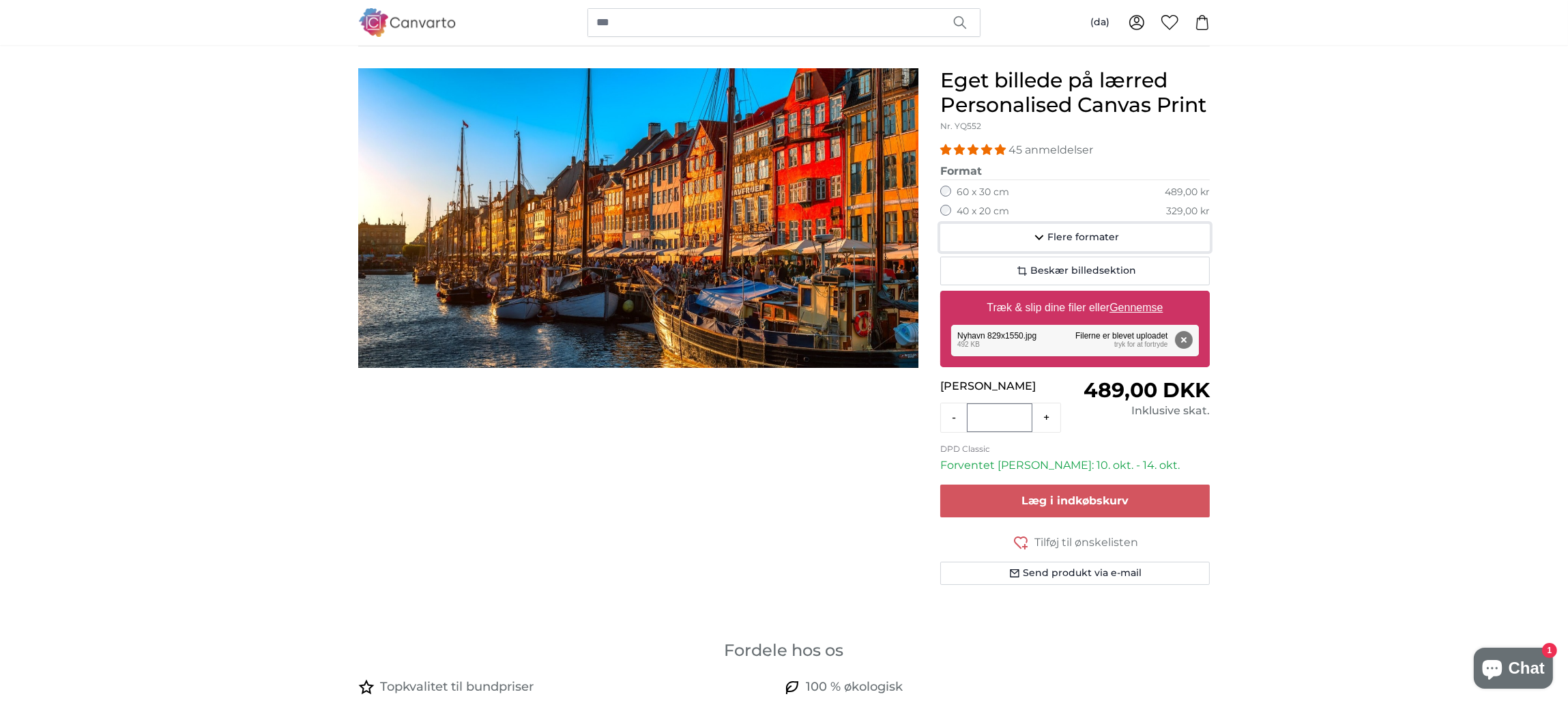
click at [937, 239] on span "Flere formater" at bounding box center [1083, 238] width 72 height 14
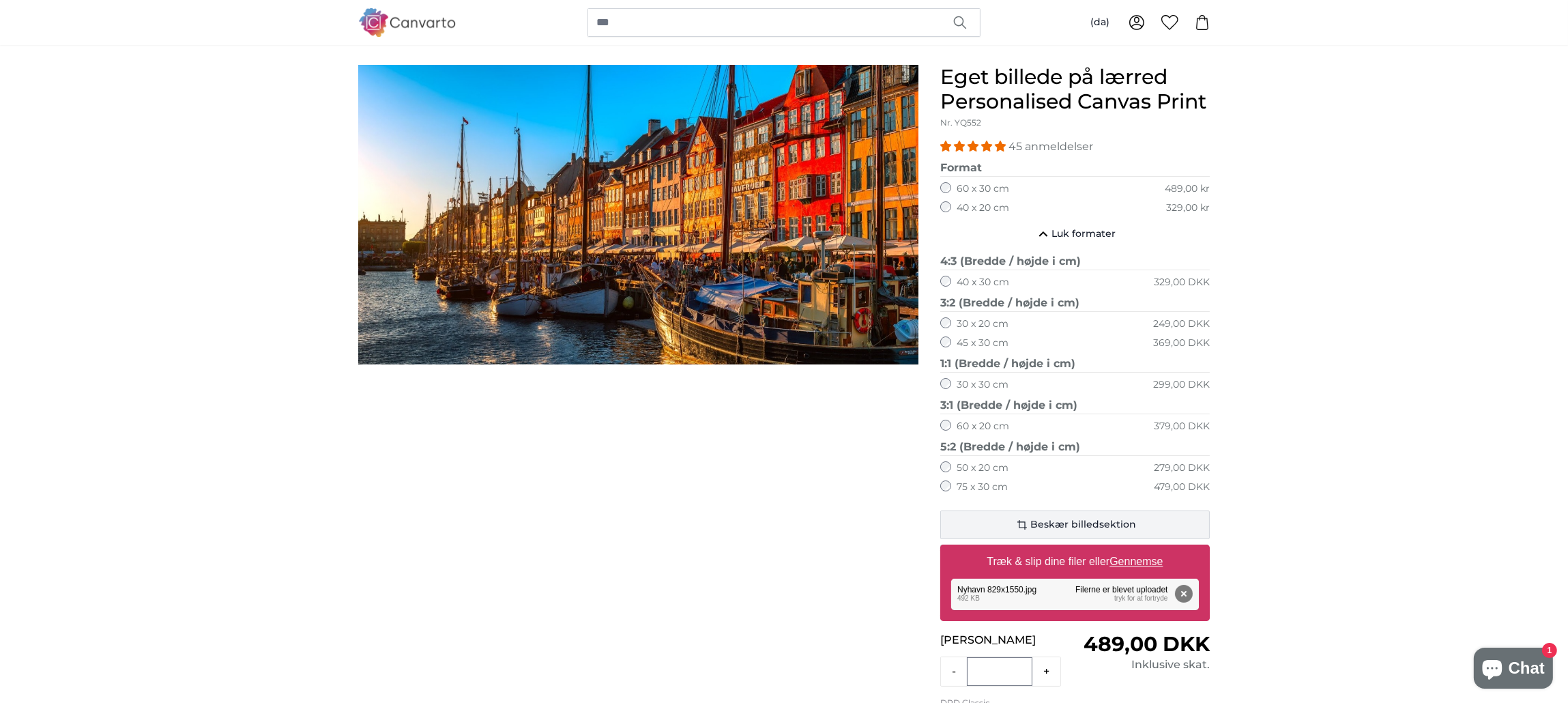
scroll to position [103, 0]
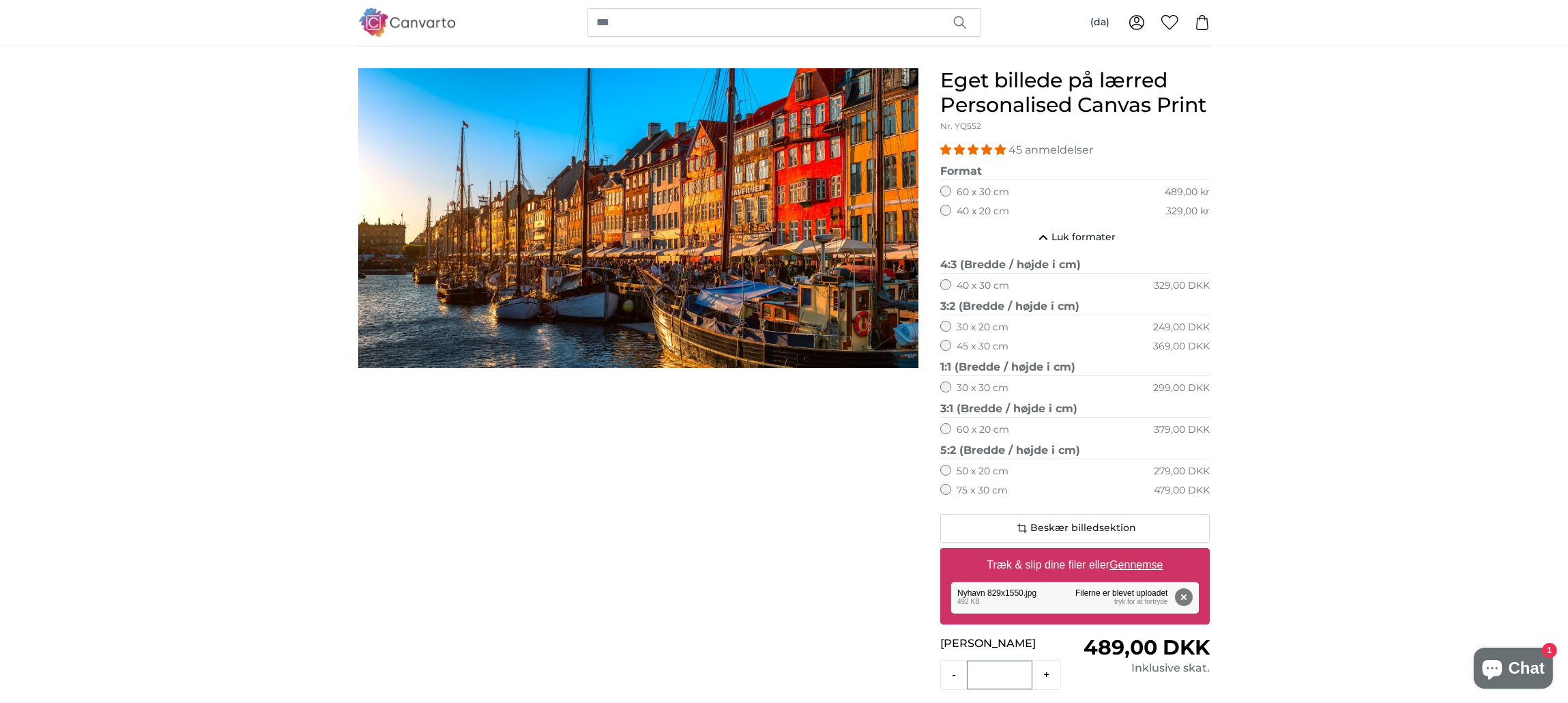
click at [937, 493] on label "75 x 30 cm" at bounding box center [982, 491] width 51 height 14
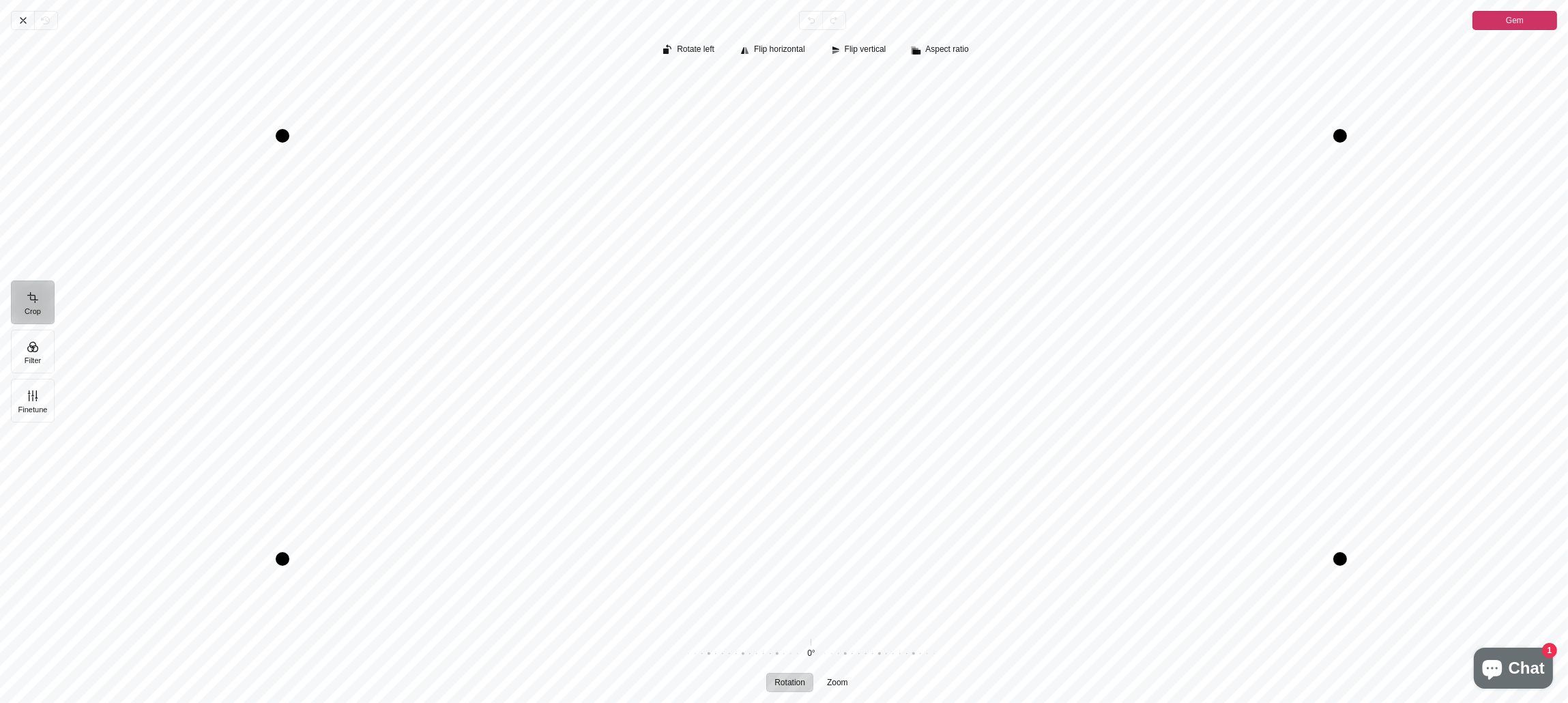
click at [937, 20] on span "Gem" at bounding box center [1515, 20] width 18 height 16
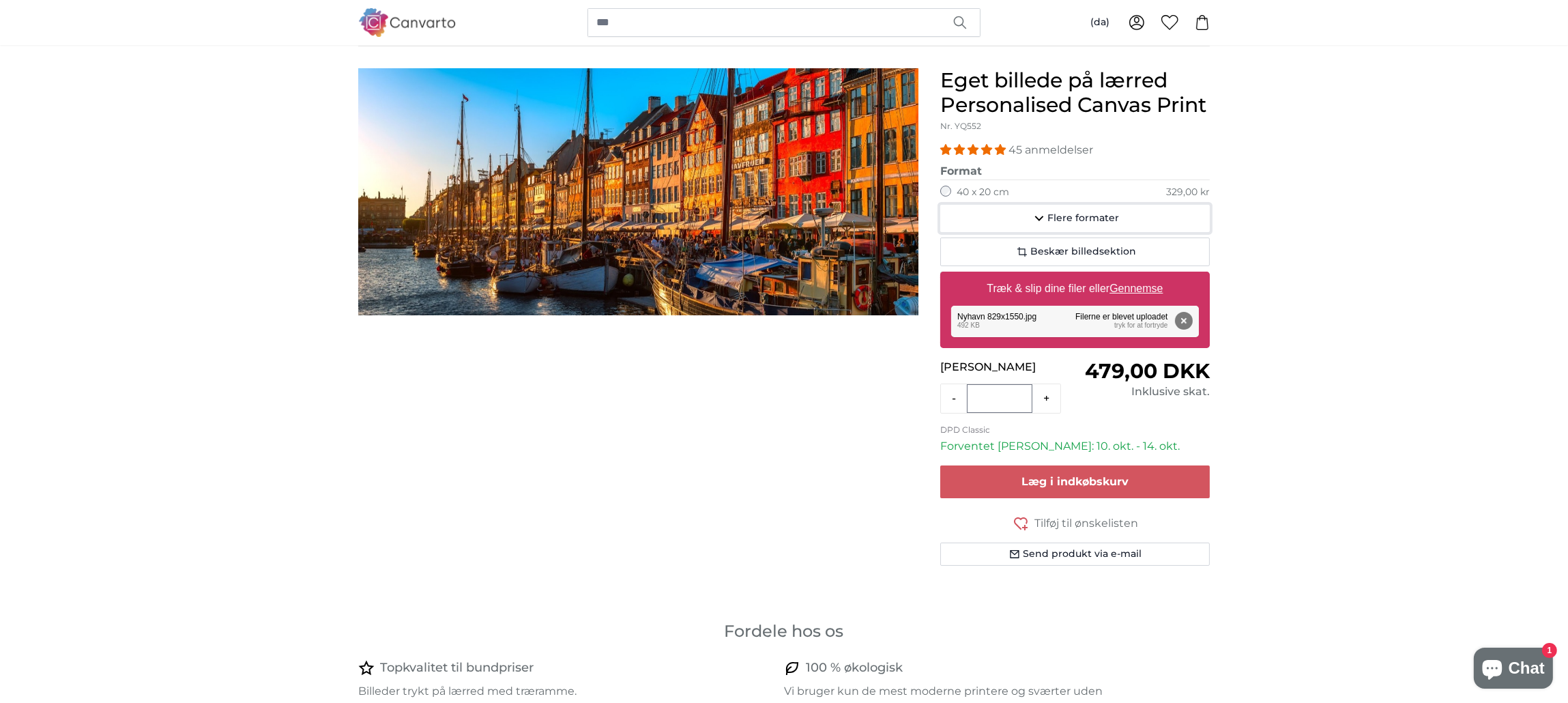
click at [937, 225] on button "Flere formater" at bounding box center [1075, 219] width 270 height 28
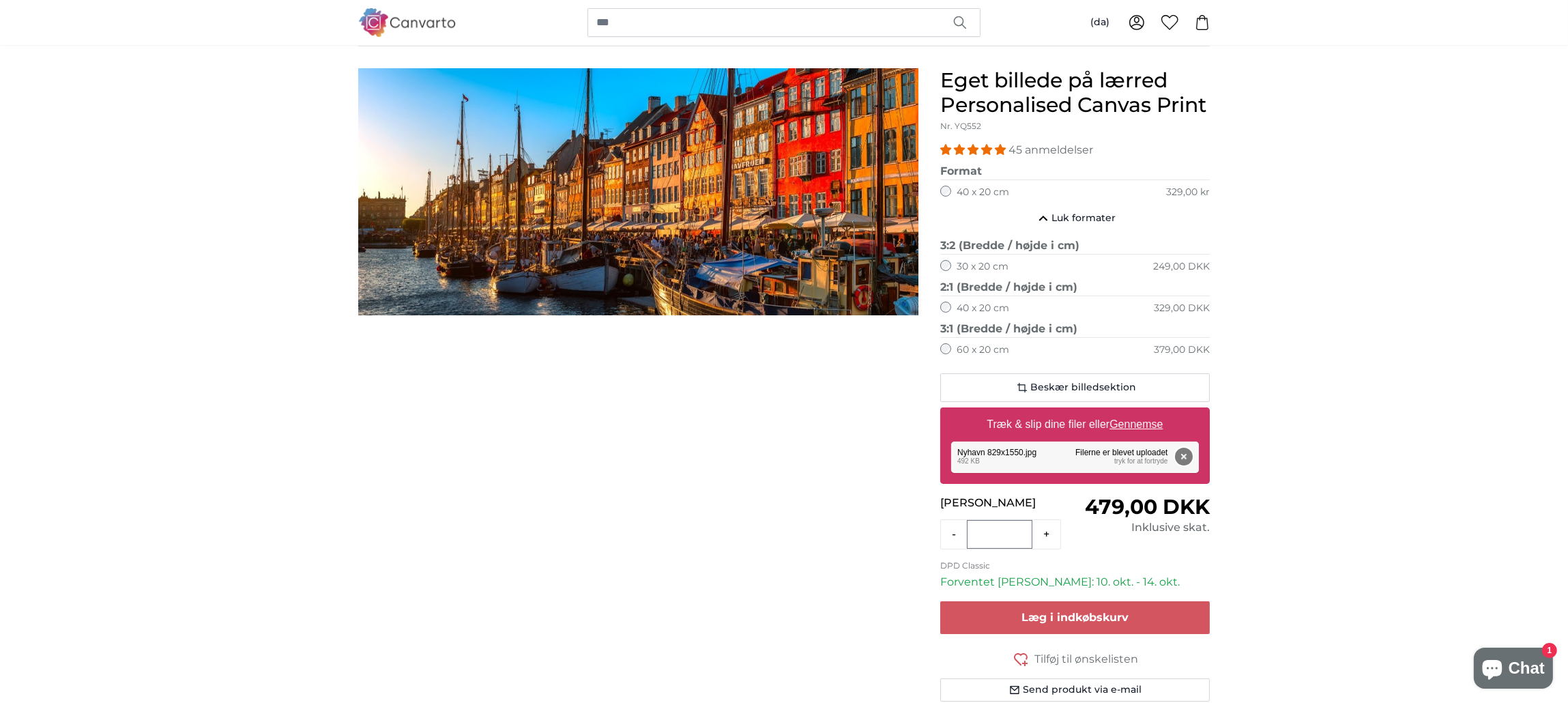
click at [937, 451] on button "Fjern" at bounding box center [1184, 457] width 18 height 18
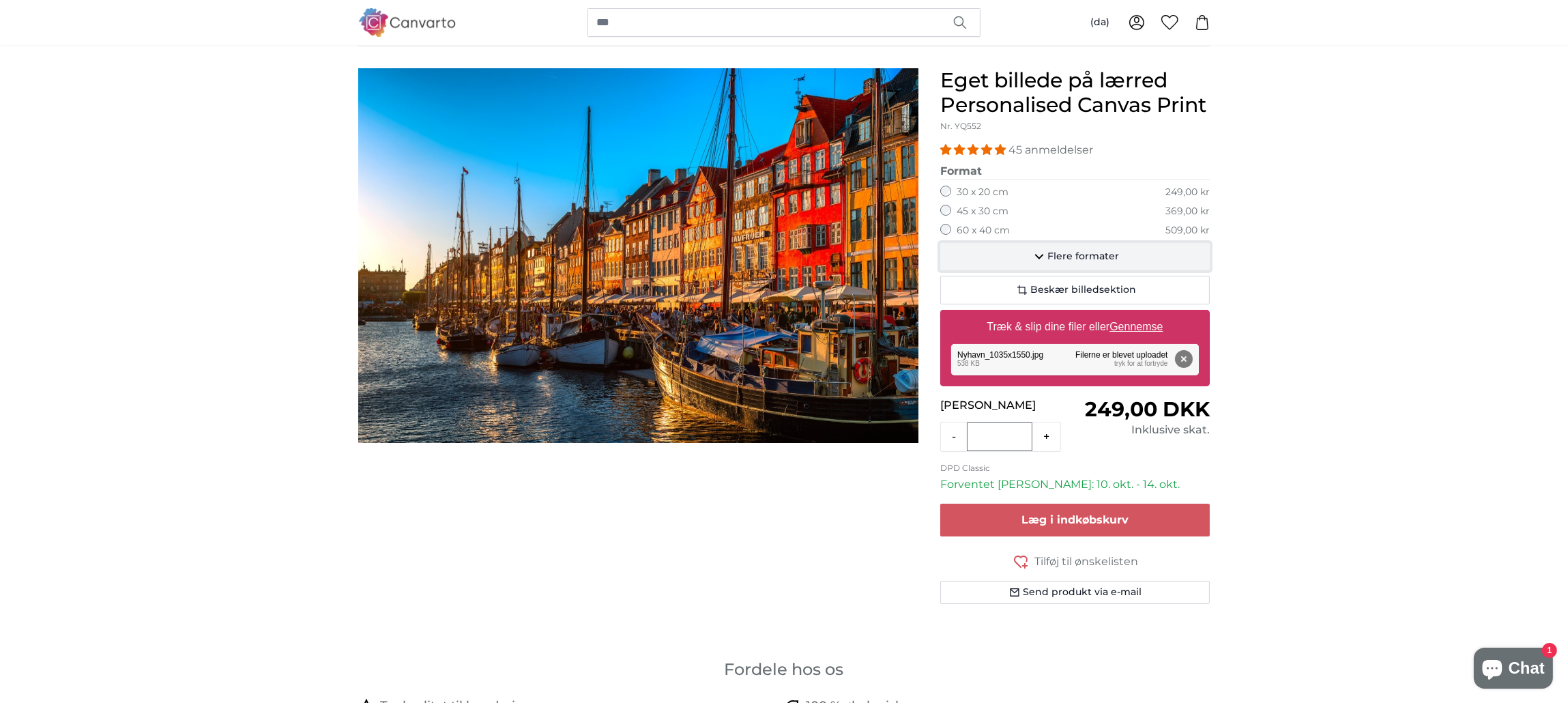
click at [937, 258] on span "Flere formater" at bounding box center [1083, 257] width 72 height 14
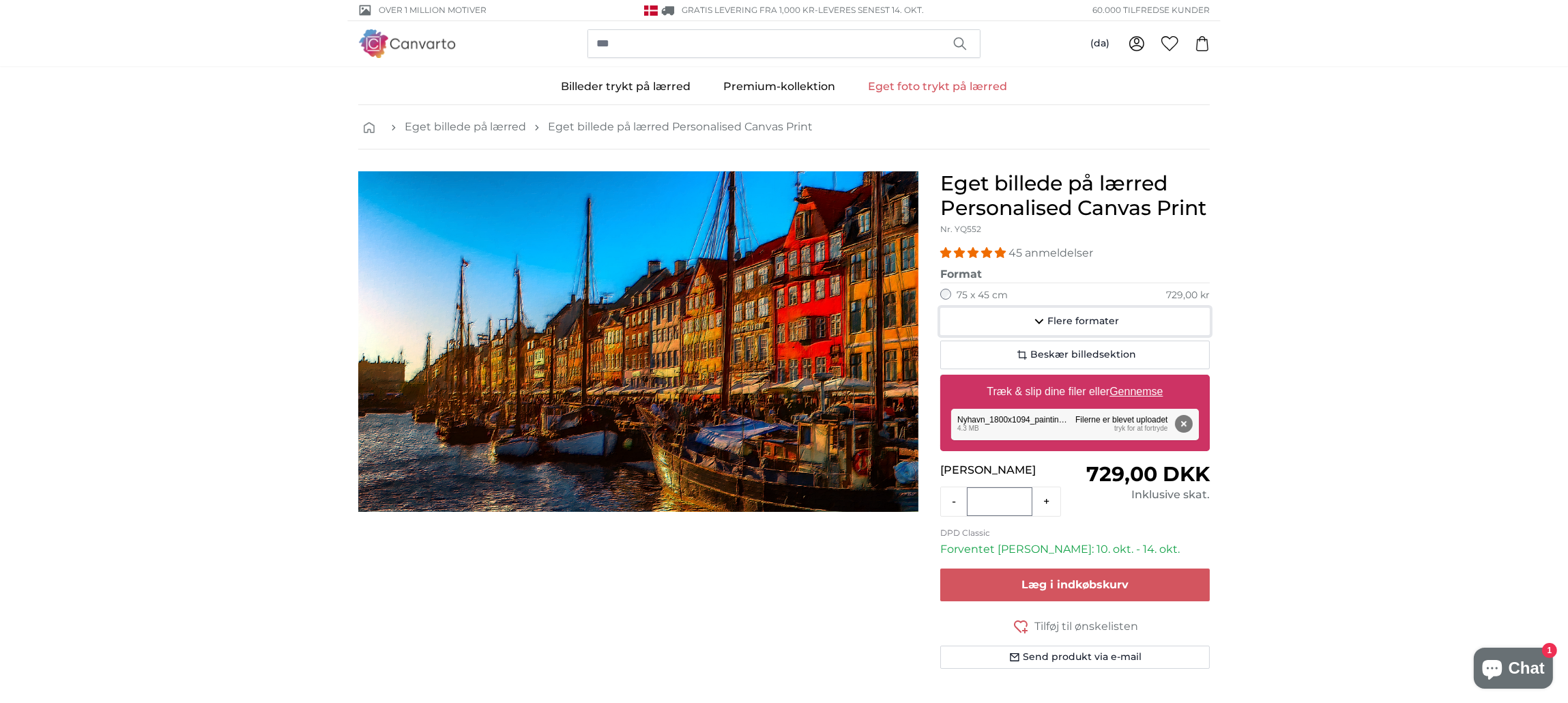
click at [1066, 319] on span "Flere formater" at bounding box center [1083, 321] width 72 height 14
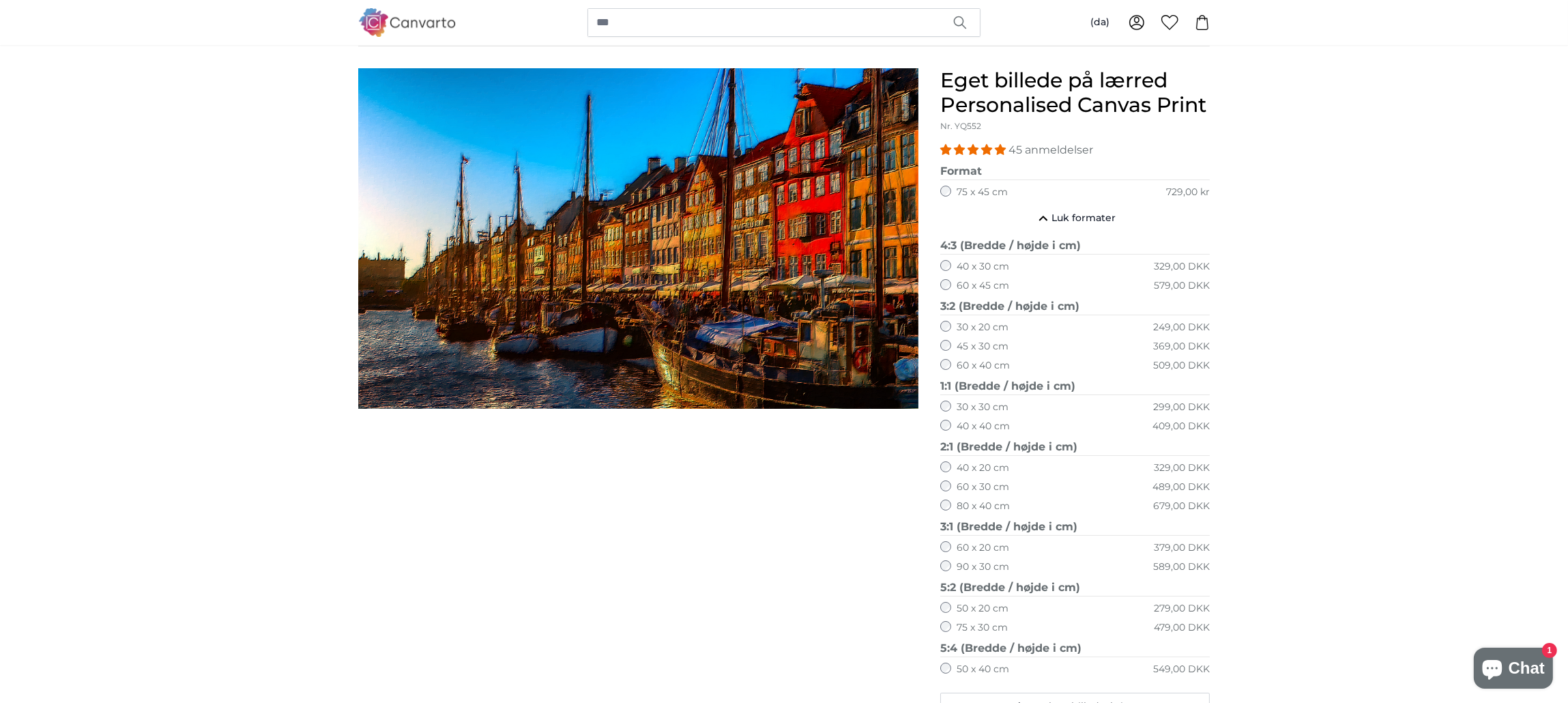
scroll to position [206, 0]
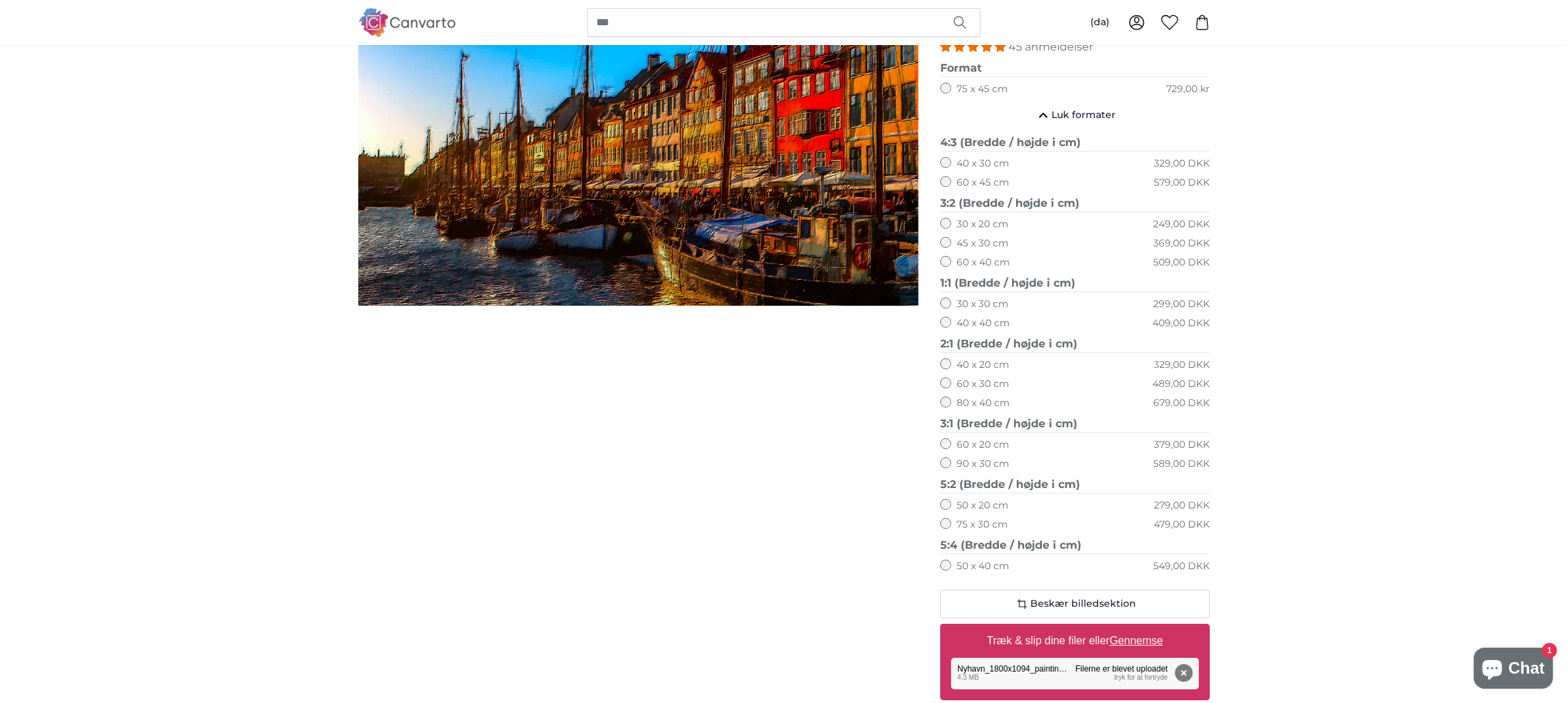
click at [967, 401] on label "80 x 40 cm" at bounding box center [984, 403] width 53 height 14
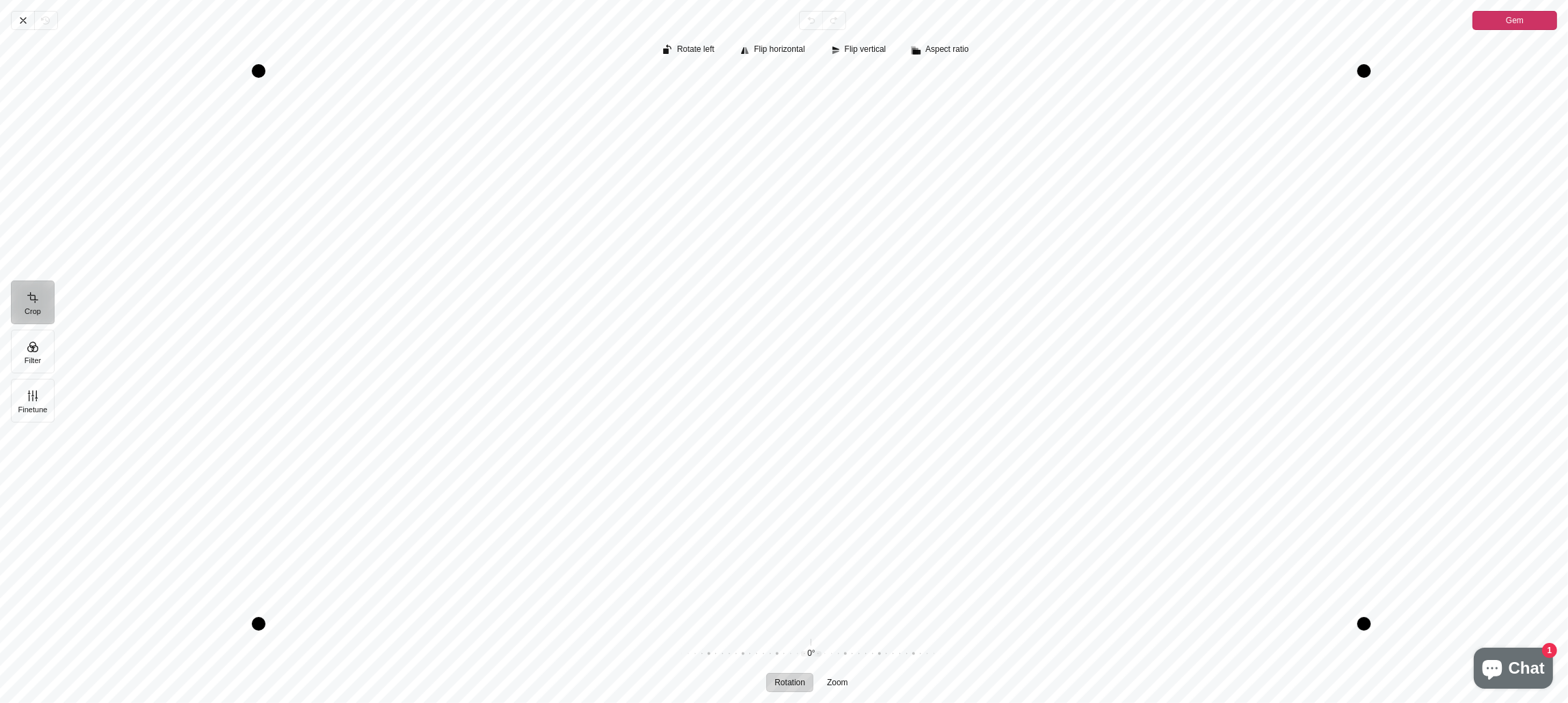
click at [1518, 17] on span "Gem" at bounding box center [1515, 20] width 18 height 16
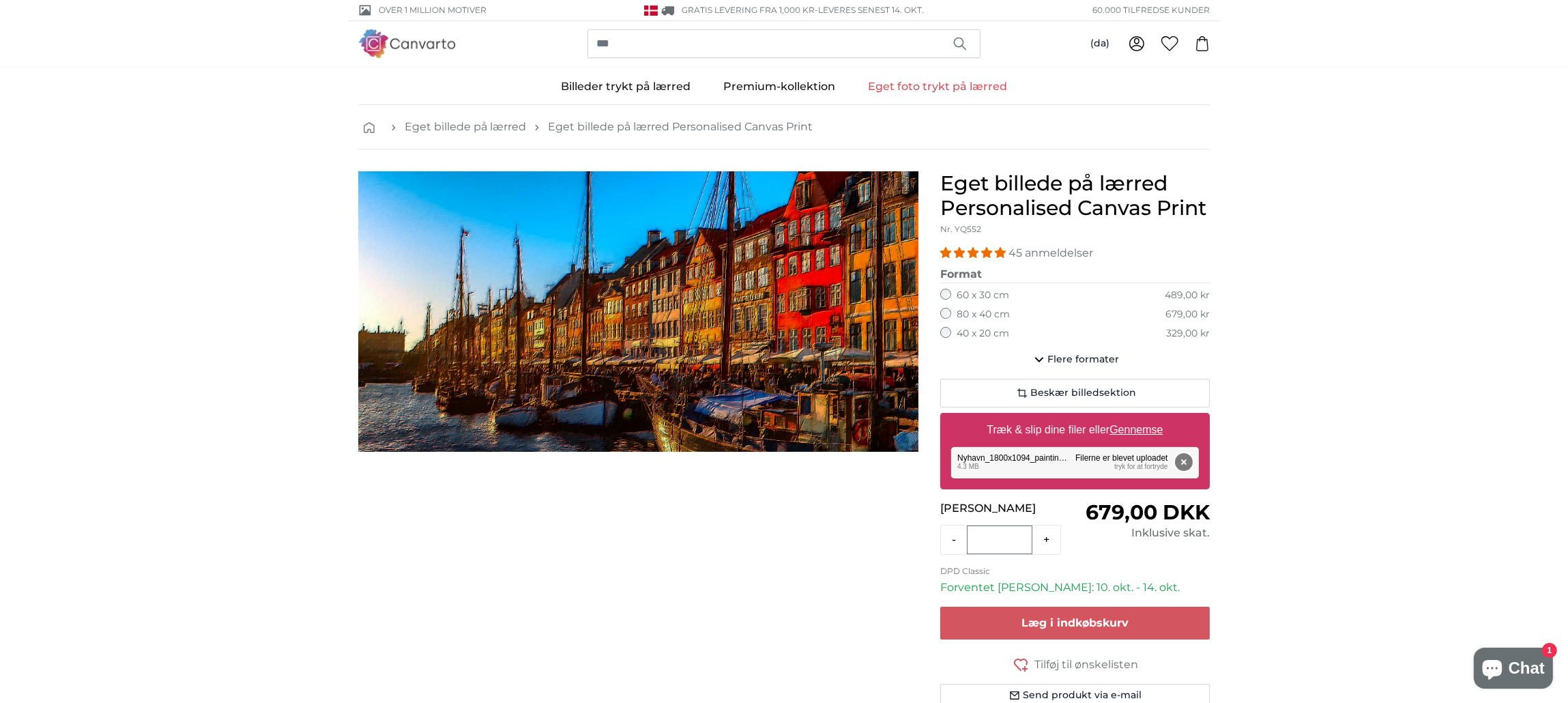
click at [1186, 459] on button "Fjern" at bounding box center [1184, 462] width 18 height 18
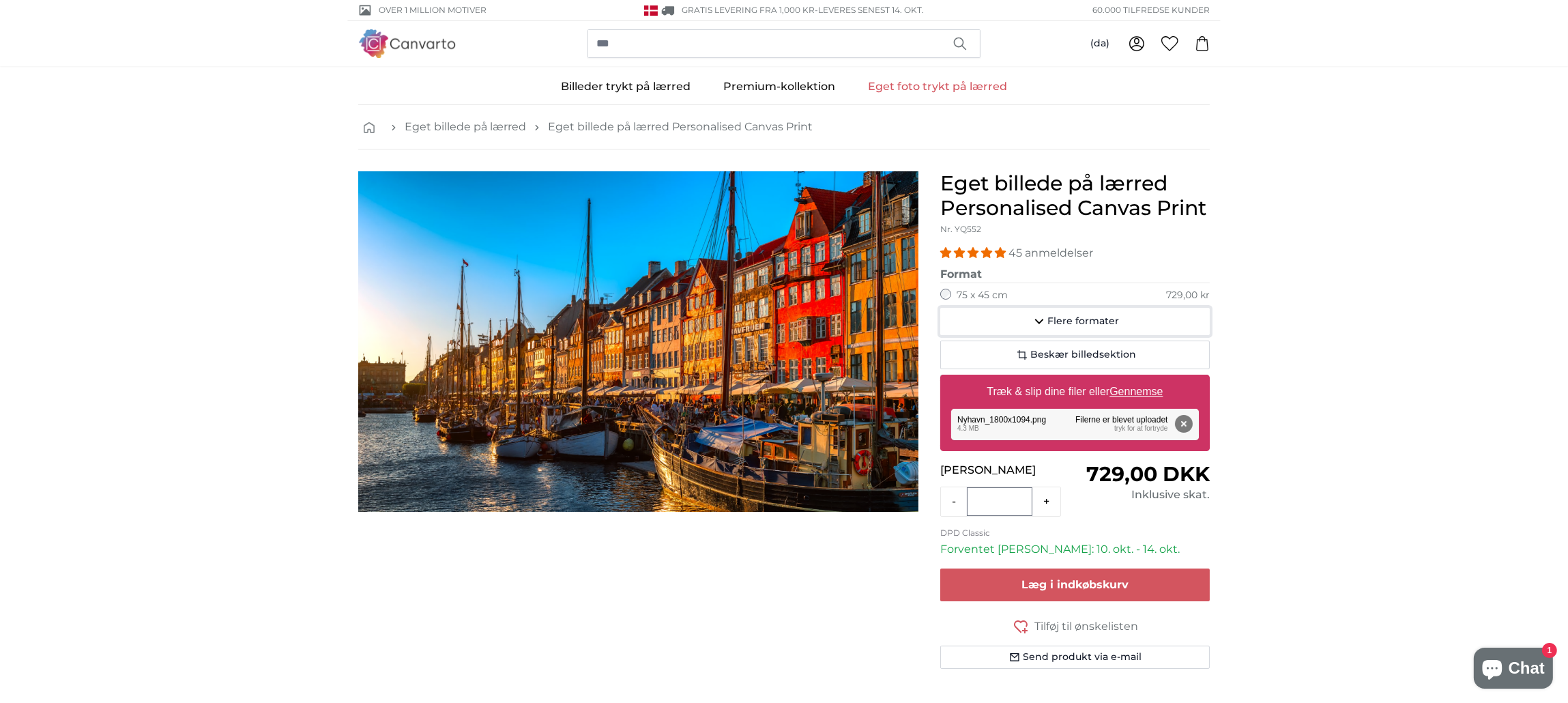
click at [1087, 316] on span "Flere formater" at bounding box center [1083, 321] width 72 height 14
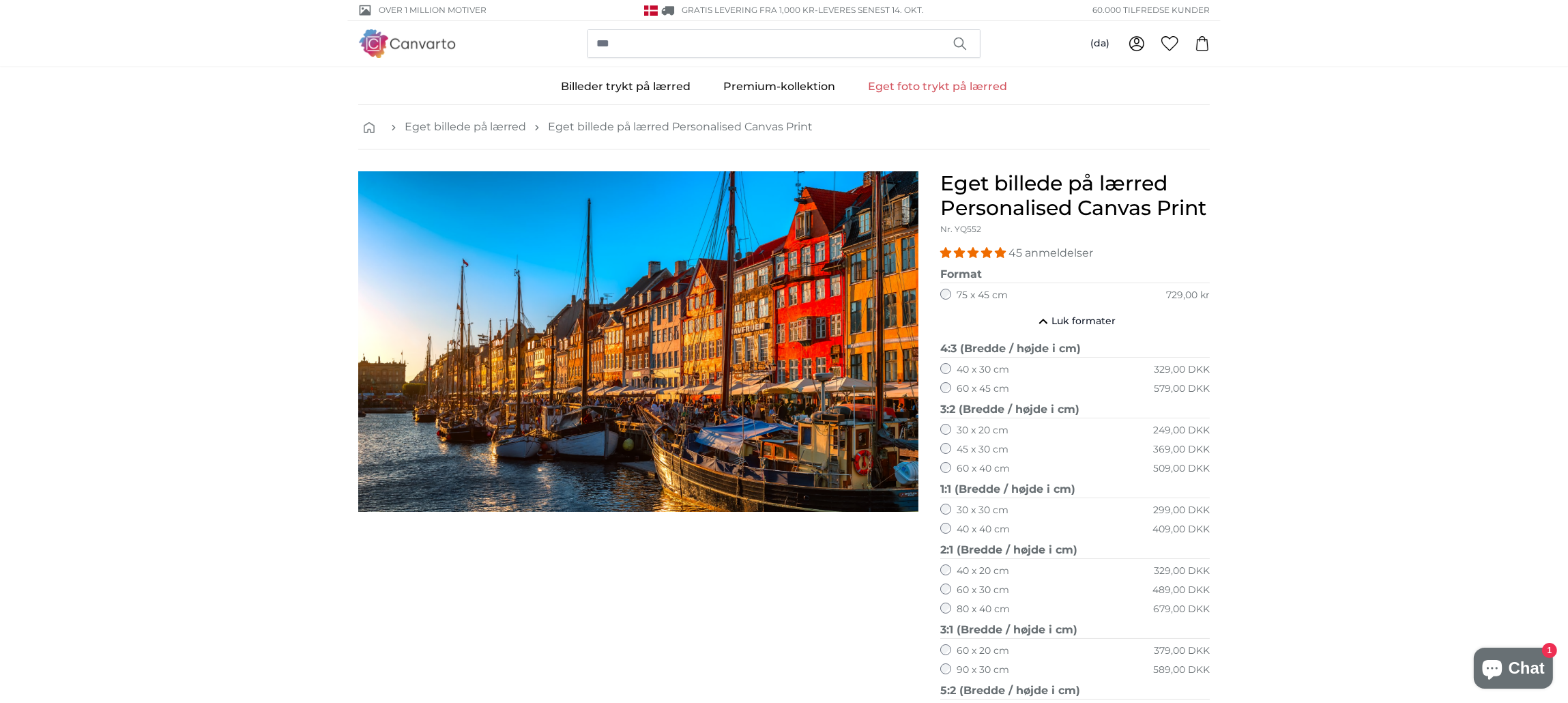
click at [955, 603] on div "80 x 40 cm 679,00 DKK" at bounding box center [1075, 609] width 270 height 14
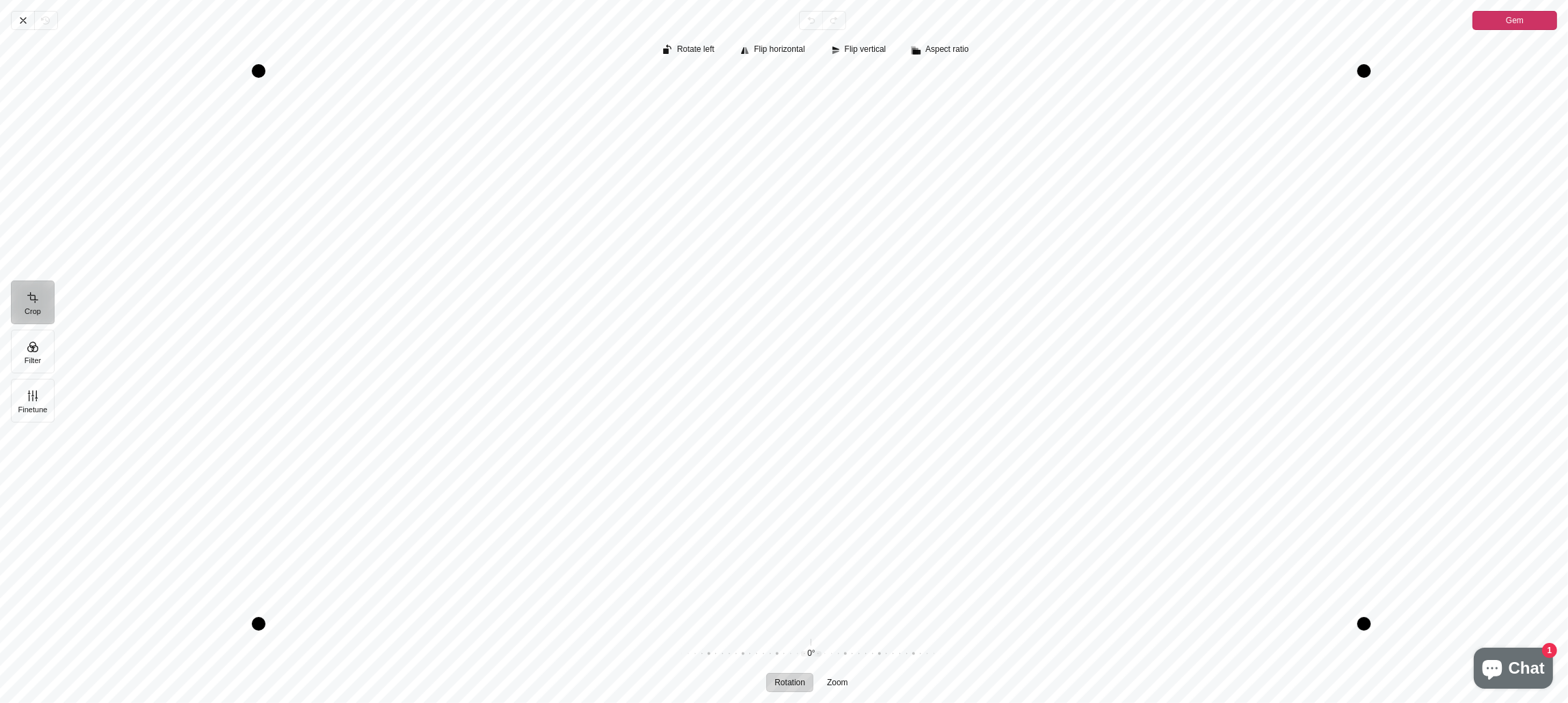
click at [1506, 19] on span "Gem" at bounding box center [1515, 20] width 18 height 16
